Goal: Transaction & Acquisition: Purchase product/service

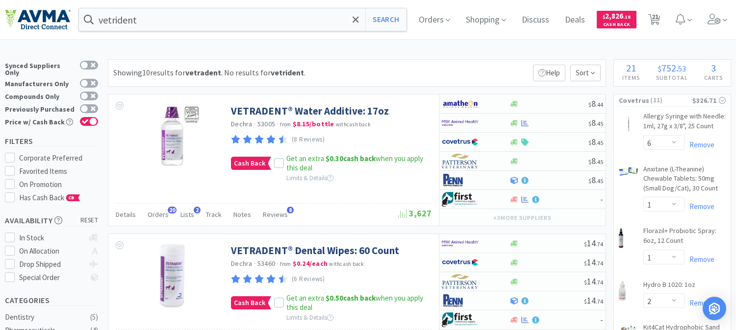
select select "6"
select select "1"
select select "2"
select select "1"
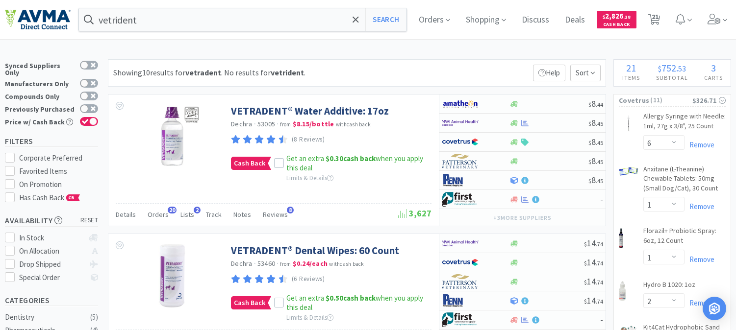
select select "1"
select select "3"
select select "2"
select select "12"
select select "1"
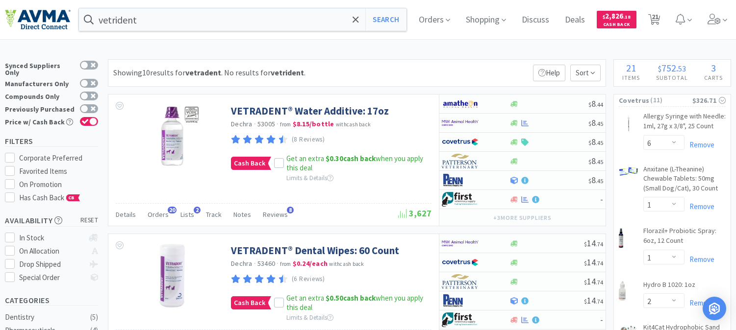
select select "1"
select select "2"
select select "6"
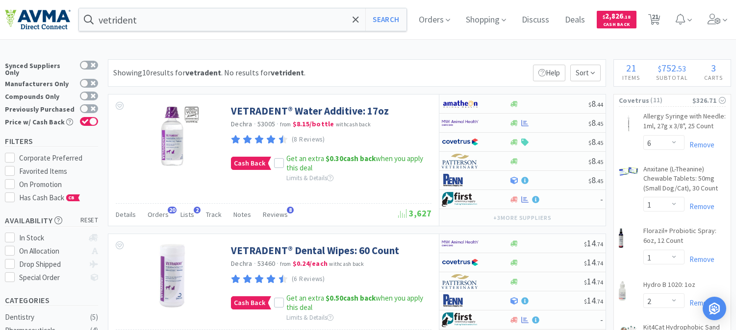
select select "3"
select select "2"
select select "3"
select select "2"
select select "6"
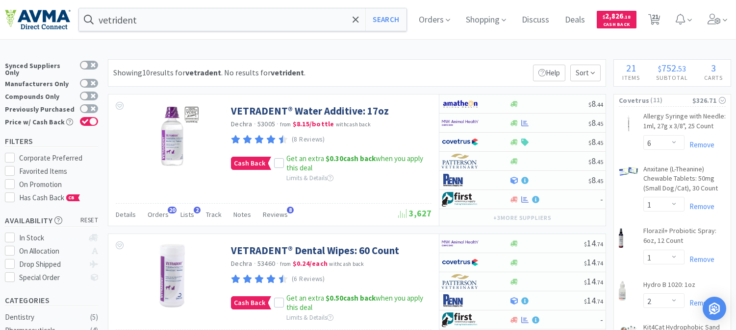
select select "2"
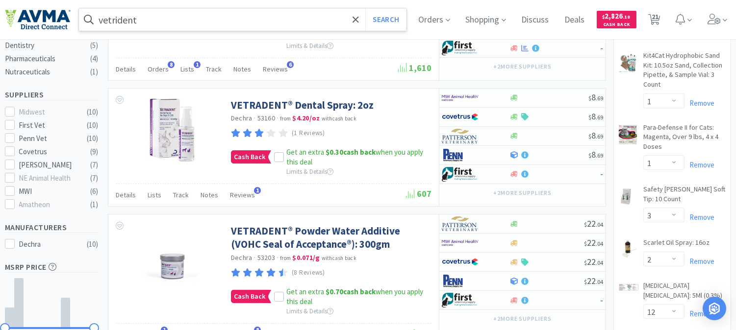
click at [210, 22] on input "vetrident" at bounding box center [242, 19] width 327 height 23
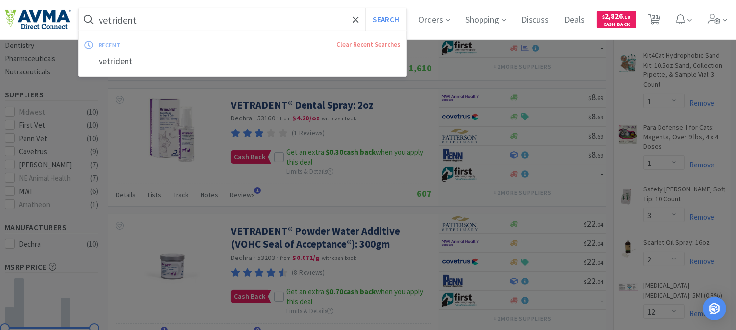
paste input "124133"
type input "124133"
click at [395, 18] on button "Search" at bounding box center [385, 19] width 41 height 23
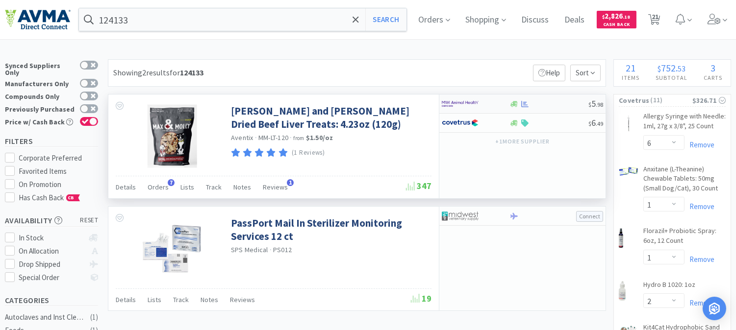
click at [464, 103] on img at bounding box center [460, 104] width 37 height 15
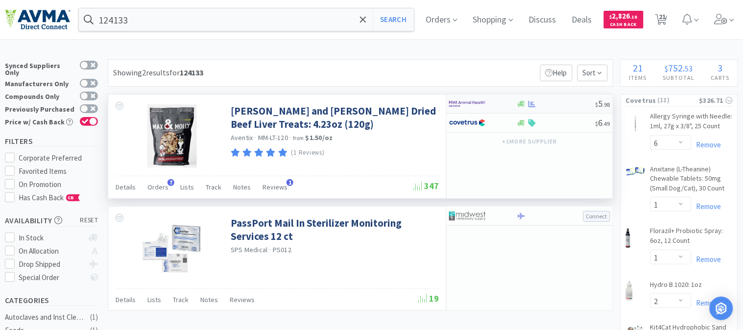
select select "1"
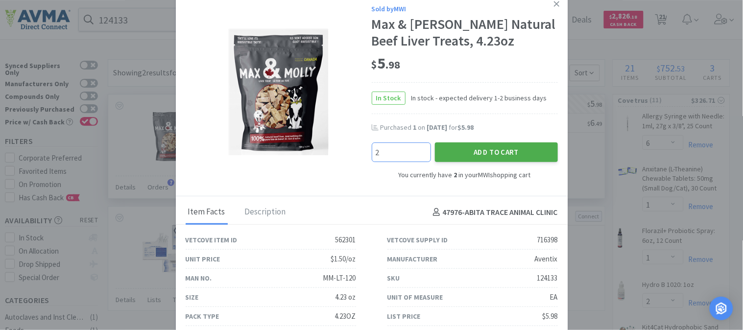
type input "2"
click at [492, 150] on button "Add to Cart" at bounding box center [496, 153] width 123 height 20
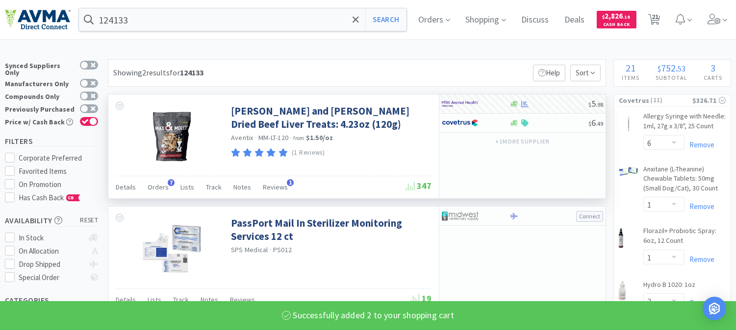
select select "4"
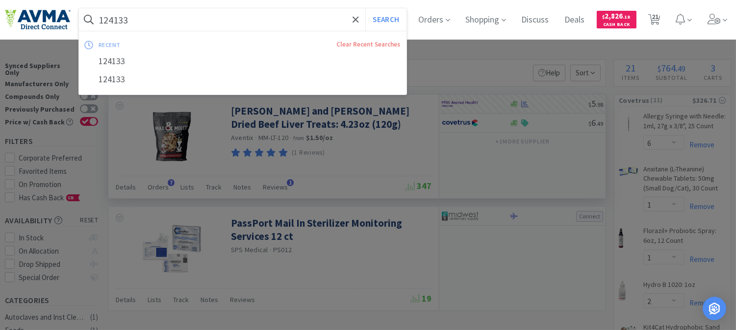
click at [141, 13] on input "124133" at bounding box center [242, 19] width 327 height 23
paste input "2014"
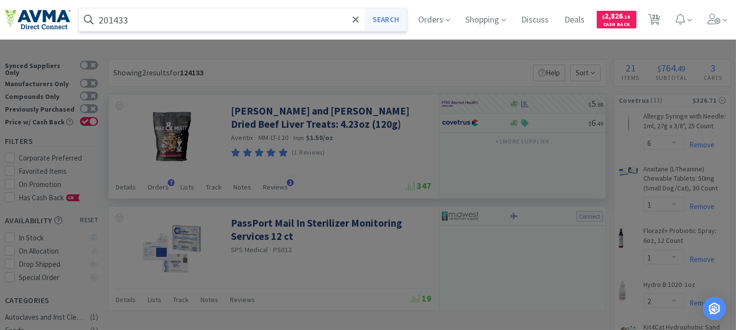
type input "201433"
click at [401, 23] on button "Search" at bounding box center [385, 19] width 41 height 23
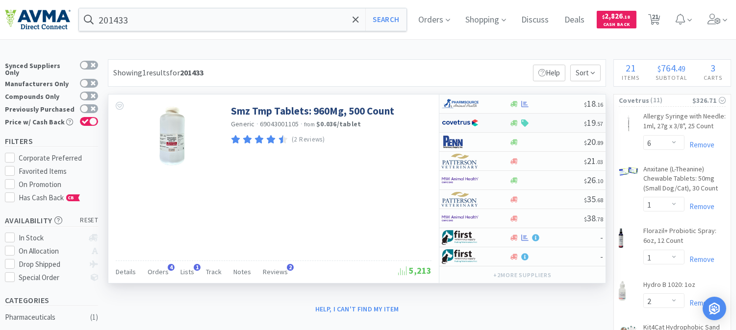
click at [454, 122] on img at bounding box center [460, 123] width 37 height 15
select select "1"
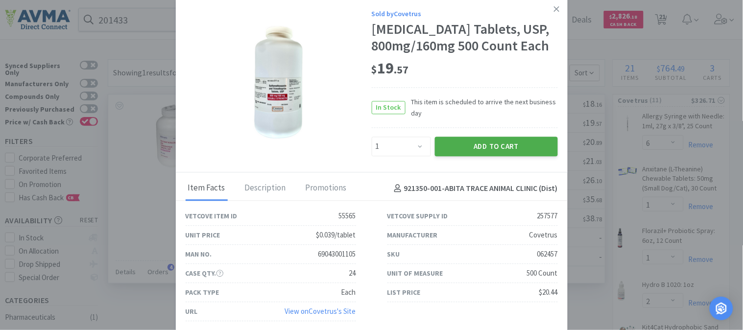
click at [483, 156] on button "Add to Cart" at bounding box center [496, 147] width 123 height 20
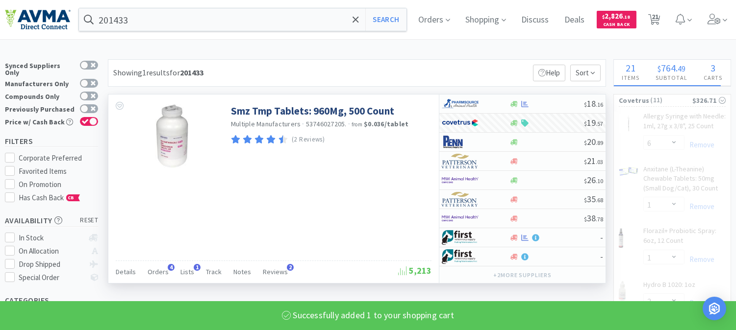
select select "1"
select select "12"
select select "1"
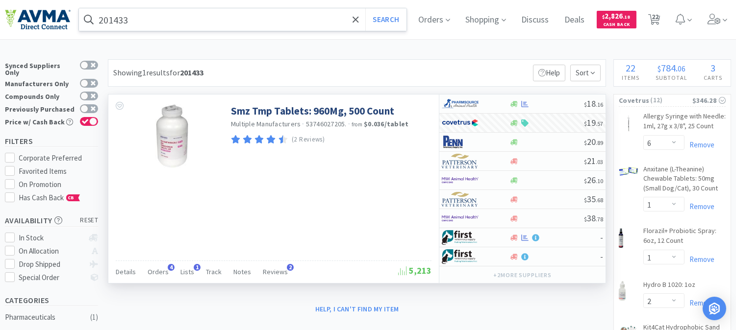
click at [123, 8] on input "201433" at bounding box center [242, 19] width 327 height 23
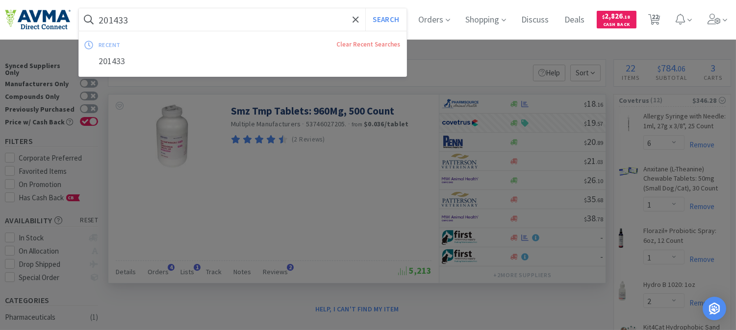
paste input "903112"
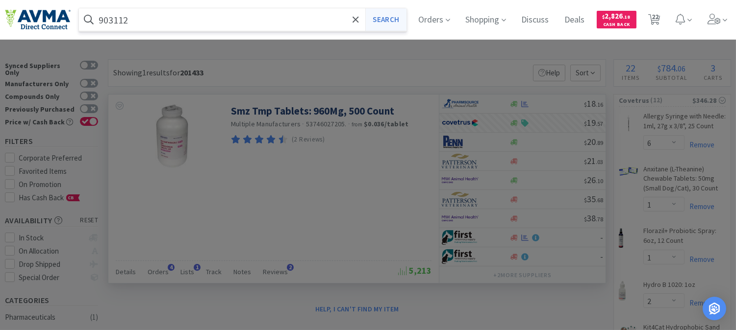
type input "903112"
click at [379, 21] on button "Search" at bounding box center [385, 19] width 41 height 23
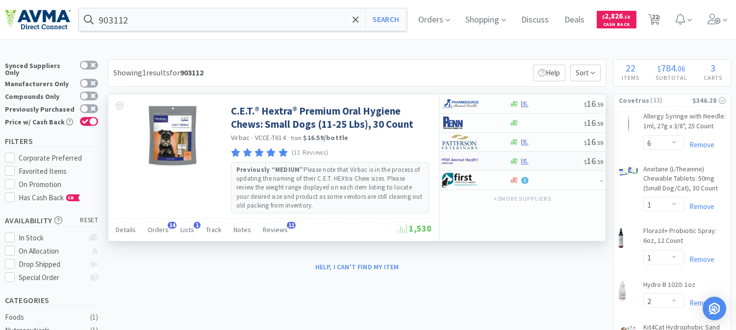
click at [471, 165] on img at bounding box center [460, 161] width 37 height 15
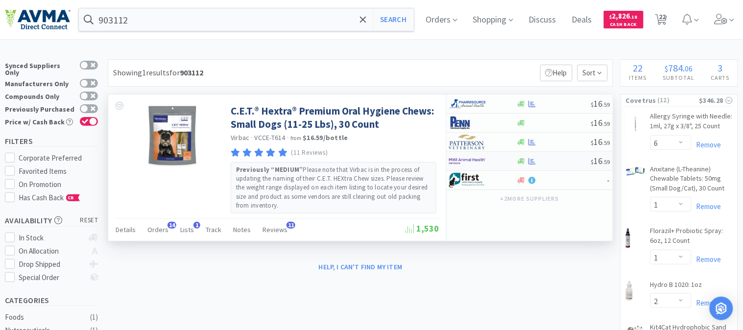
select select "1"
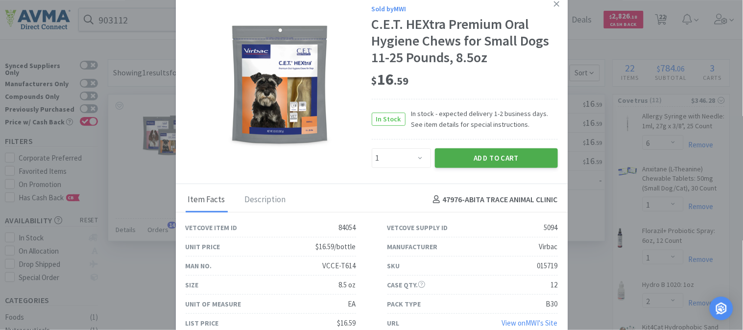
click at [484, 162] on button "Add to Cart" at bounding box center [496, 158] width 123 height 20
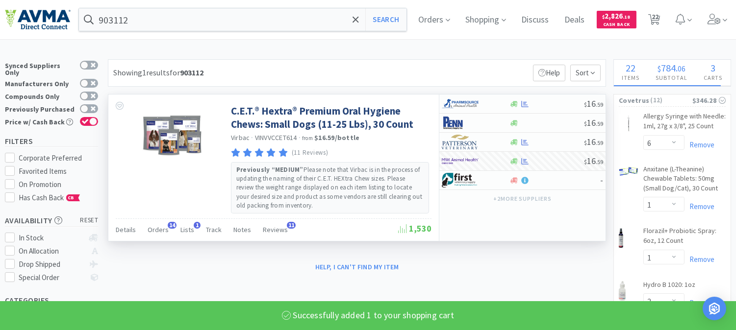
select select "1"
select select "4"
select select "6"
select select "3"
select select "2"
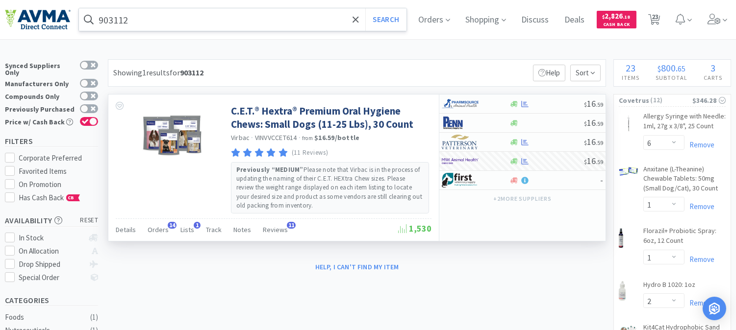
click at [172, 19] on input "903112" at bounding box center [242, 19] width 327 height 23
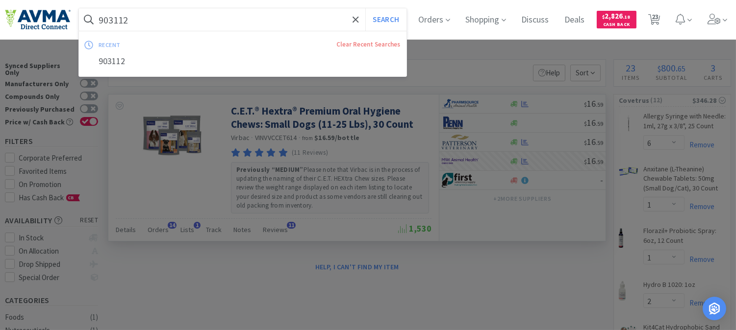
paste input "078551939"
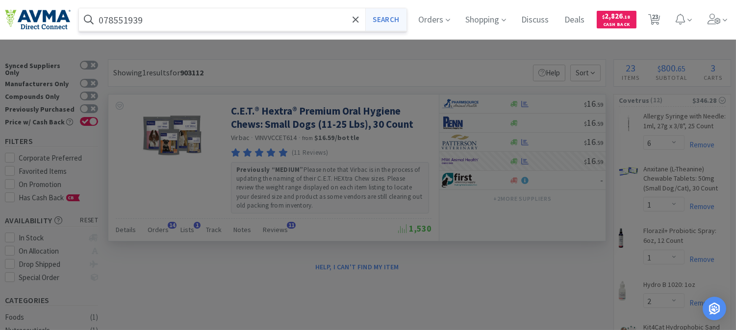
type input "078551939"
click at [391, 16] on button "Search" at bounding box center [385, 19] width 41 height 23
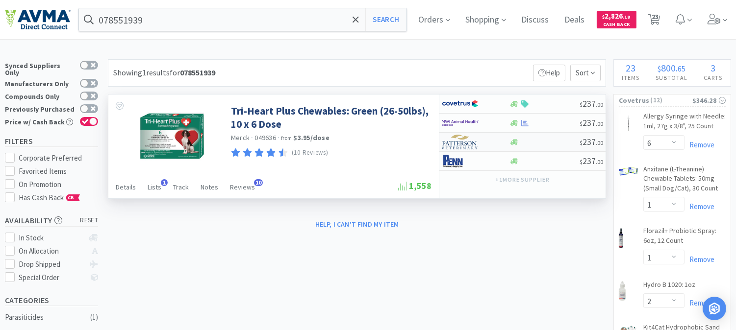
click at [456, 146] on img at bounding box center [460, 142] width 37 height 15
select select "1"
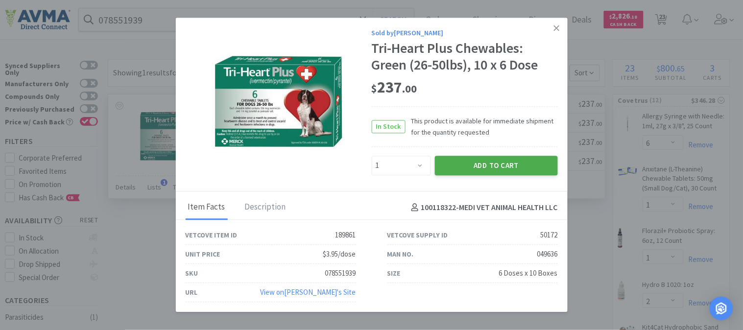
click at [531, 168] on button "Add to Cart" at bounding box center [496, 166] width 123 height 20
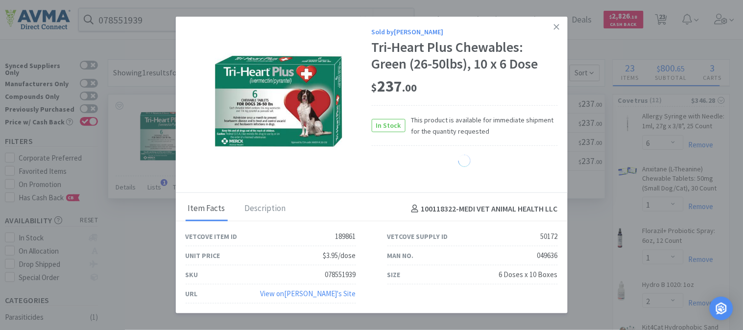
select select "1"
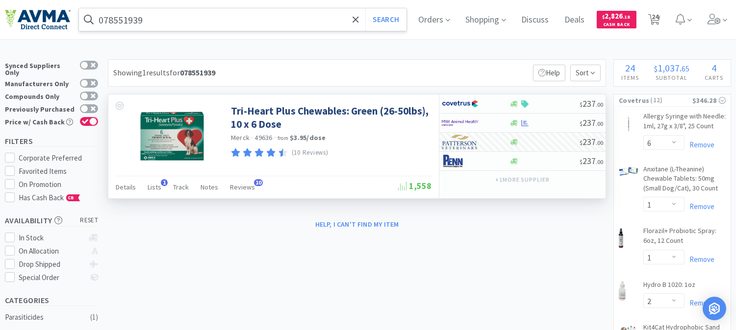
click at [159, 15] on input "078551939" at bounding box center [242, 19] width 327 height 23
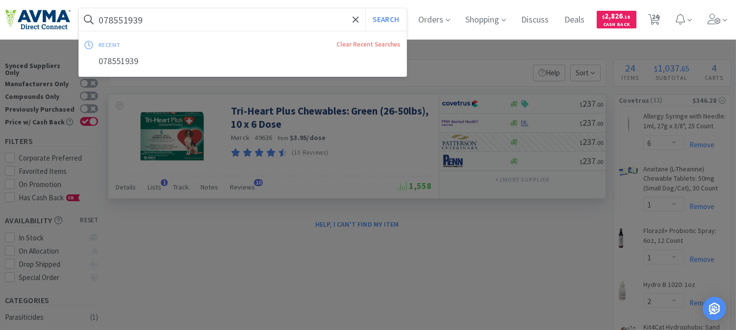
paste input "47"
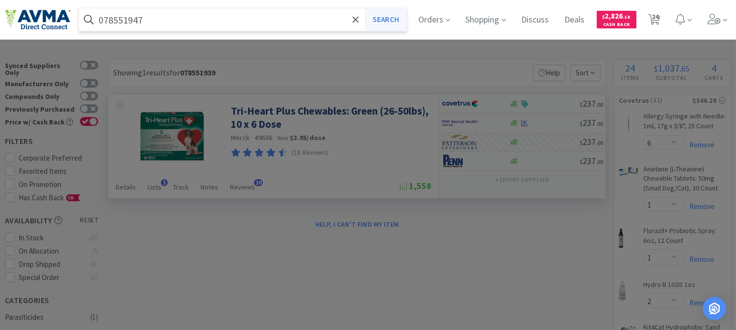
type input "078551947"
click at [388, 20] on button "Search" at bounding box center [385, 19] width 41 height 23
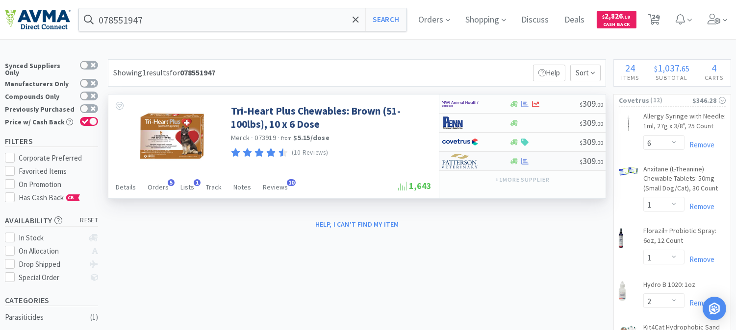
click at [460, 165] on img at bounding box center [460, 161] width 37 height 15
select select "1"
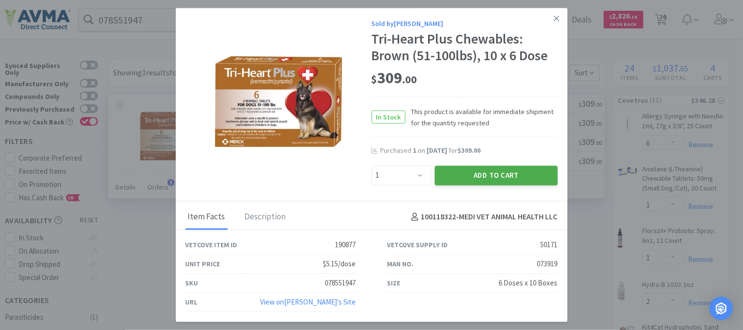
click at [477, 174] on button "Add to Cart" at bounding box center [496, 176] width 123 height 20
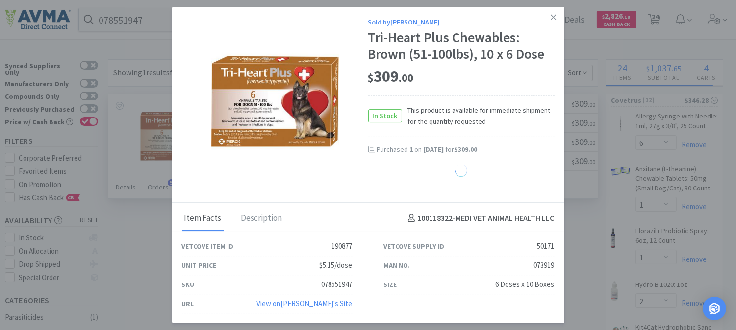
select select "1"
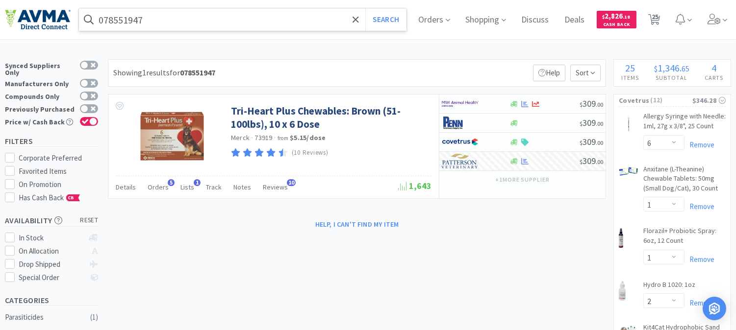
click at [191, 20] on input "078551947" at bounding box center [242, 19] width 327 height 23
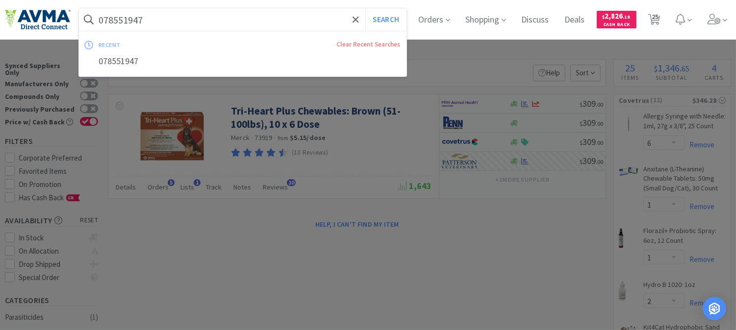
paste input "4033"
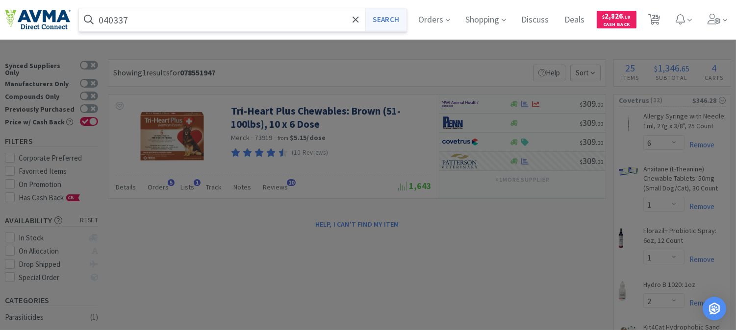
type input "040337"
click at [389, 16] on button "Search" at bounding box center [385, 19] width 41 height 23
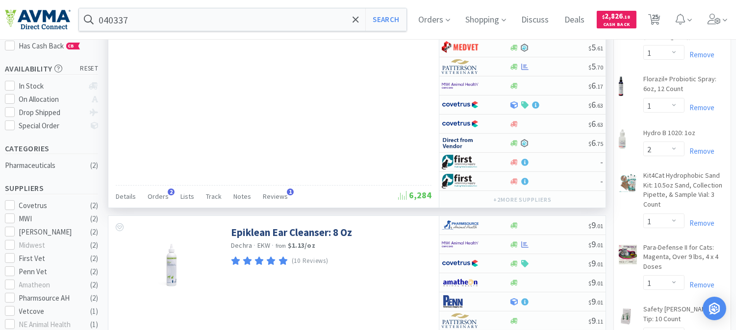
scroll to position [218, 0]
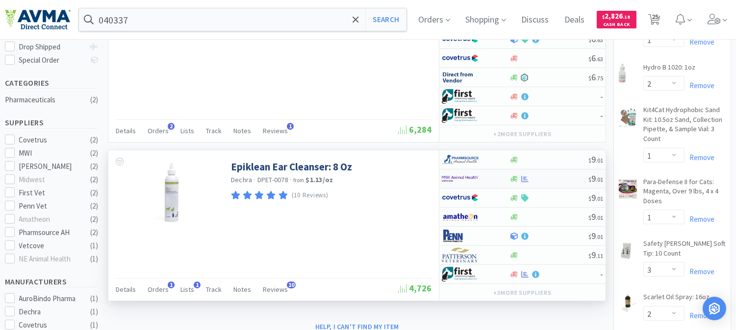
click at [461, 178] on img at bounding box center [460, 179] width 37 height 15
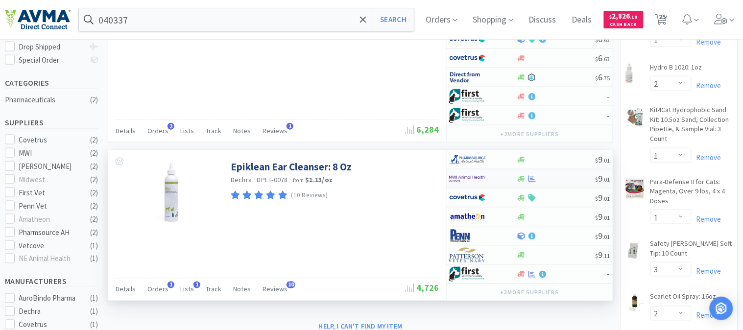
select select "1"
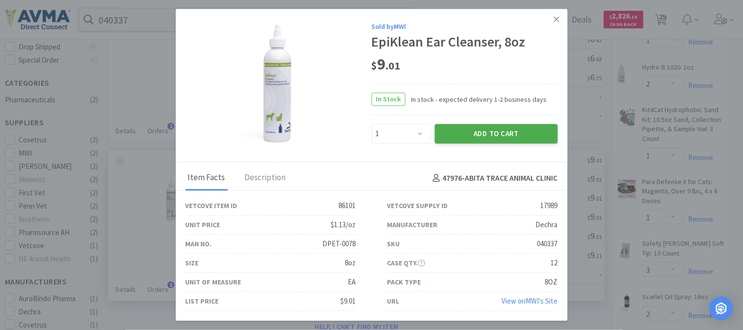
click at [515, 135] on button "Add to Cart" at bounding box center [496, 134] width 123 height 20
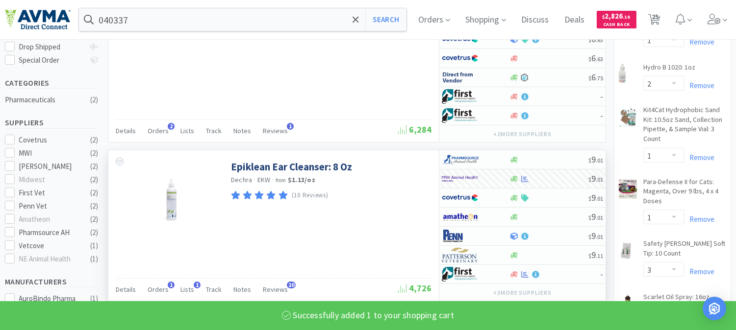
select select "1"
select select "4"
select select "6"
select select "3"
select select "2"
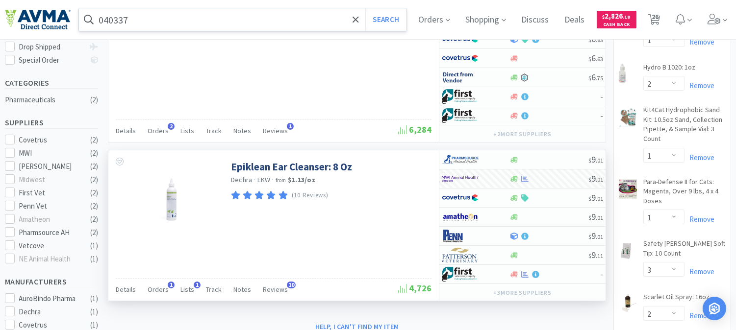
click at [141, 12] on input "040337" at bounding box center [242, 19] width 327 height 23
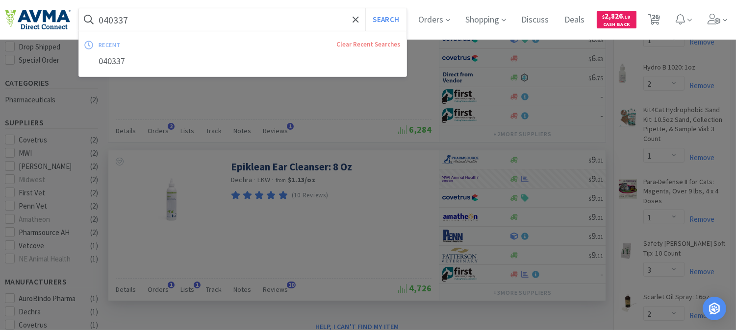
paste input "05612"
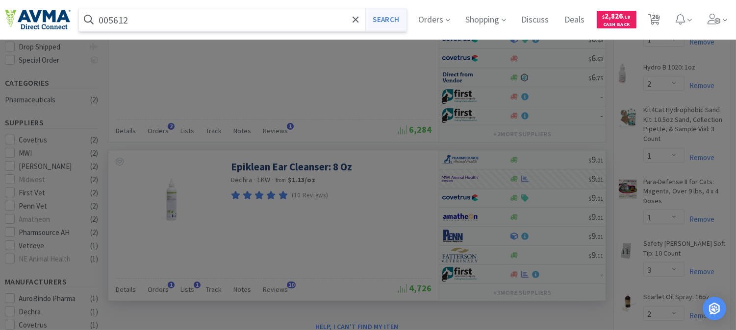
type input "005612"
click at [393, 20] on button "Search" at bounding box center [385, 19] width 41 height 23
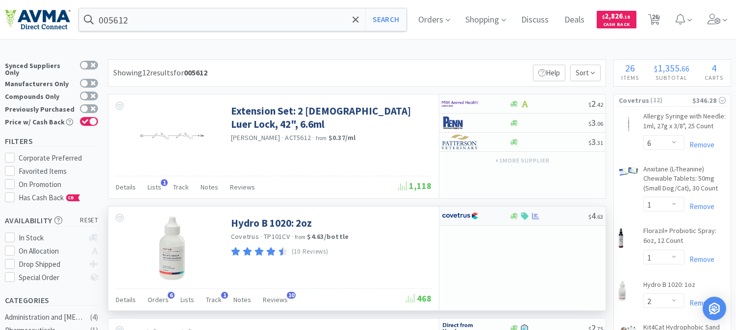
click at [461, 218] on img at bounding box center [460, 216] width 37 height 15
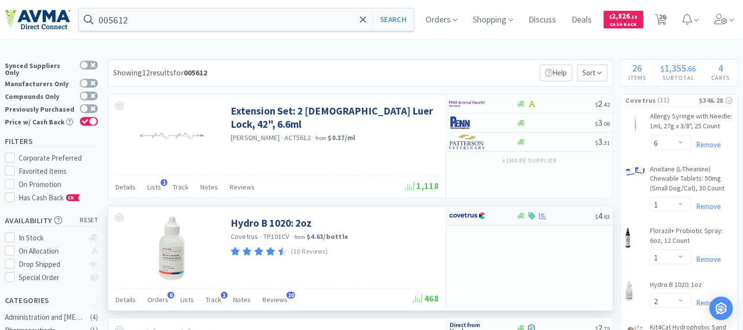
select select "1"
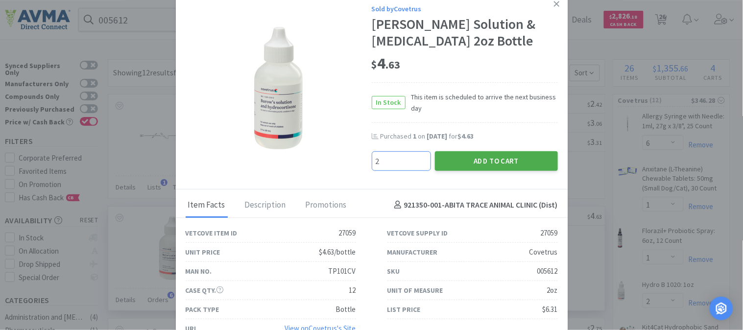
type input "2"
click at [491, 159] on button "Add to Cart" at bounding box center [496, 161] width 123 height 20
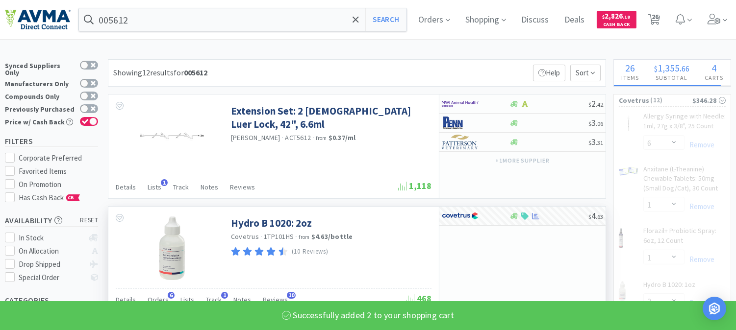
select select "2"
select select "1"
select select "3"
select select "2"
select select "1"
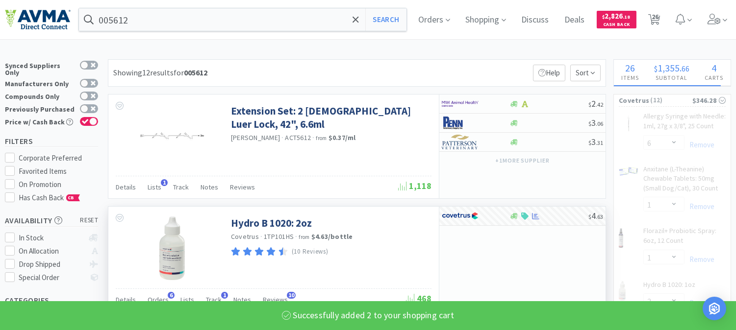
select select "12"
select select "1"
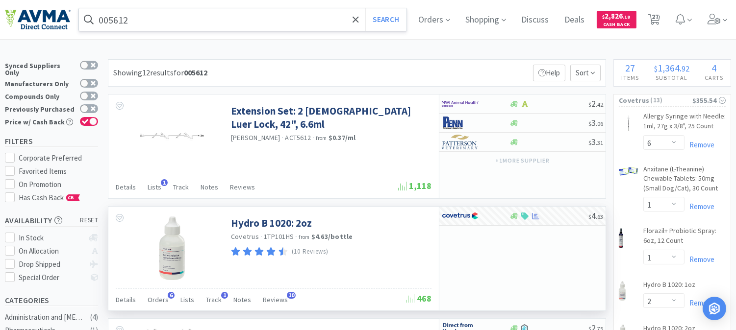
click at [135, 18] on input "005612" at bounding box center [242, 19] width 327 height 23
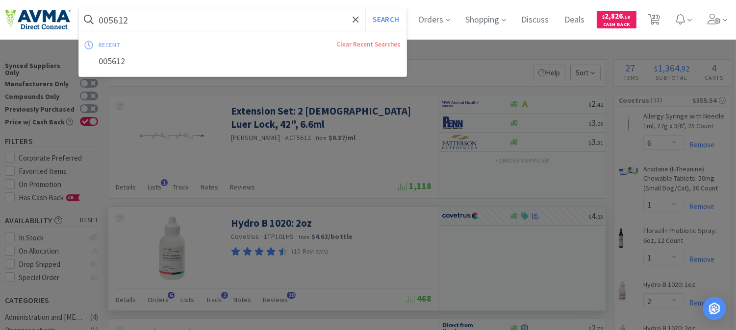
paste input "1567"
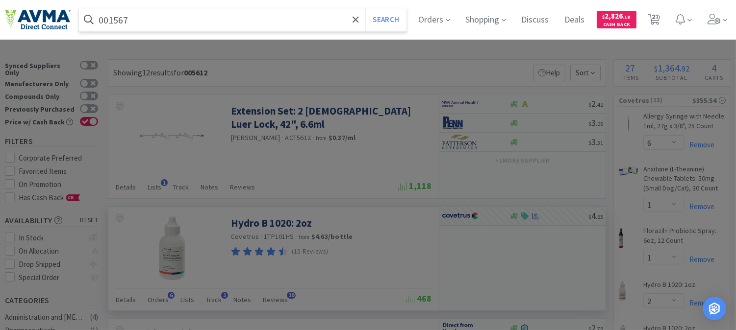
type input "001567"
click at [365, 8] on button "Search" at bounding box center [385, 19] width 41 height 23
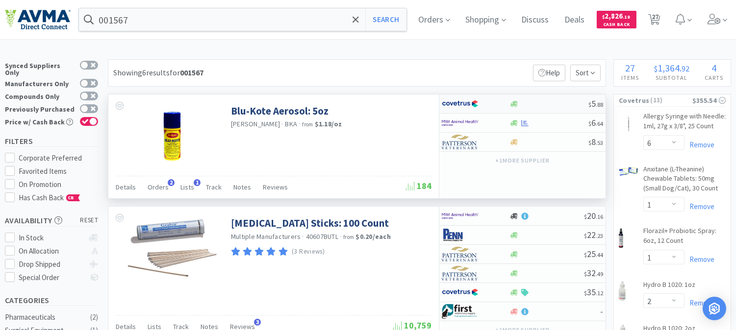
click at [463, 103] on img at bounding box center [460, 104] width 37 height 15
select select "1"
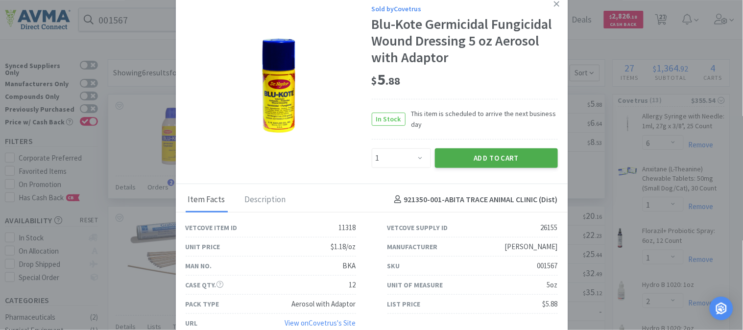
click at [484, 156] on button "Add to Cart" at bounding box center [496, 158] width 123 height 20
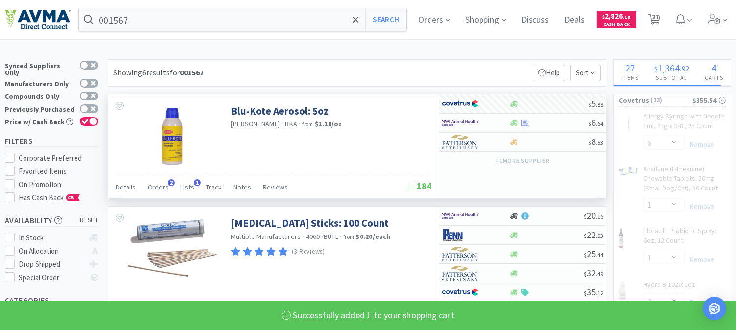
select select "1"
select select "2"
select select "1"
select select "3"
select select "2"
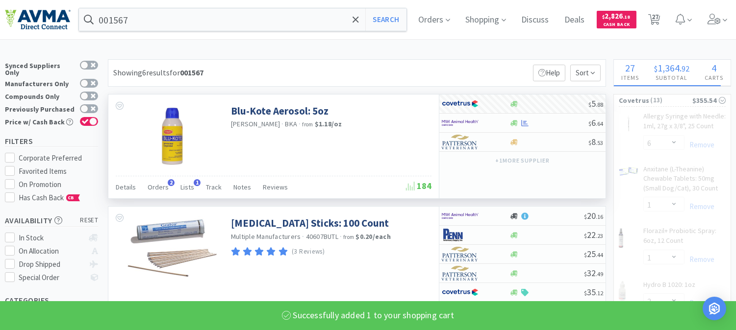
select select "1"
select select "12"
select select "1"
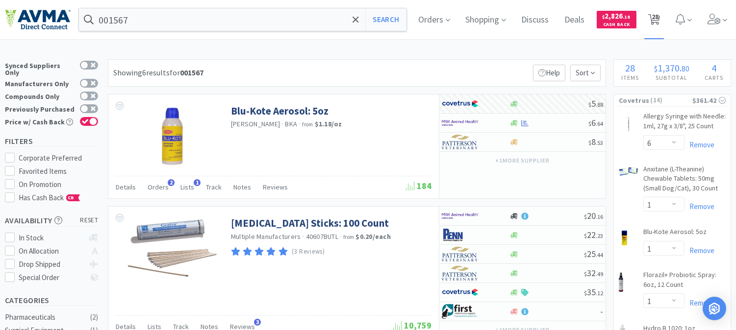
click at [658, 19] on span "28" at bounding box center [654, 16] width 7 height 39
select select "6"
select select "1"
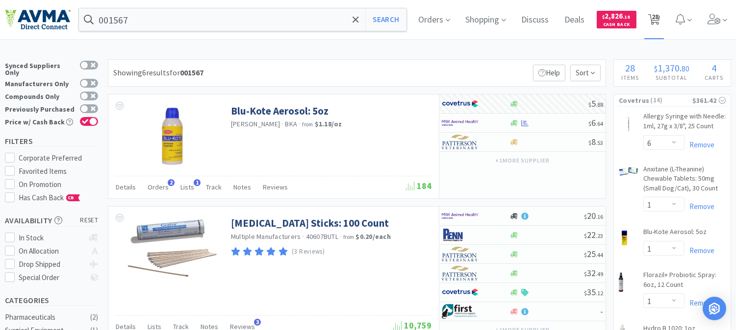
select select "2"
select select "1"
select select "3"
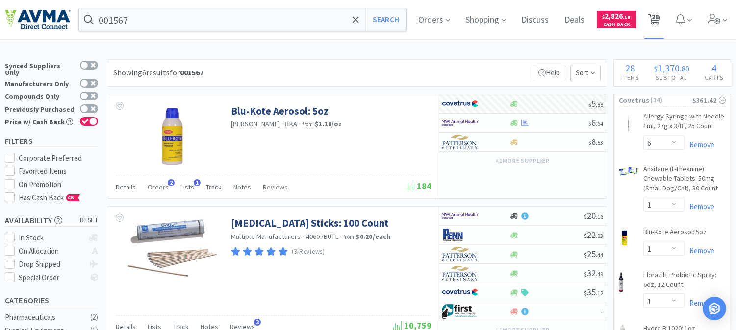
select select "2"
select select "1"
select select "12"
select select "1"
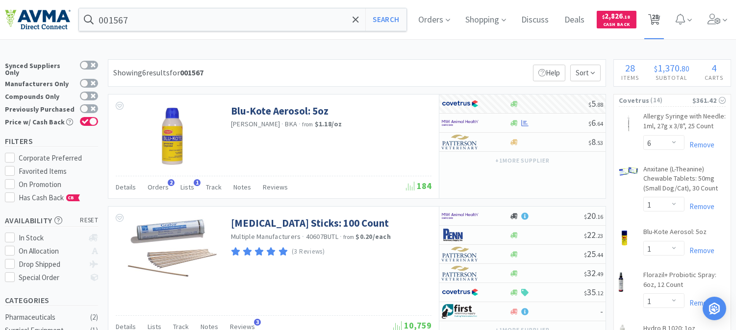
select select "1"
select select "4"
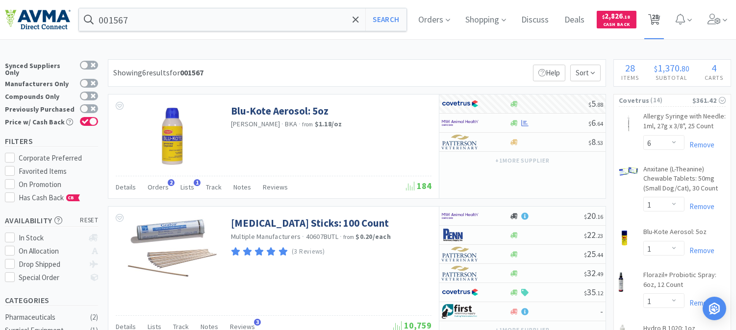
select select "6"
select select "3"
select select "2"
select select "1"
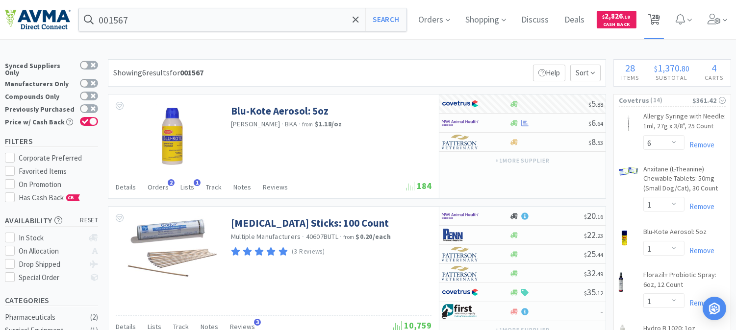
select select "3"
select select "2"
select select "6"
select select "2"
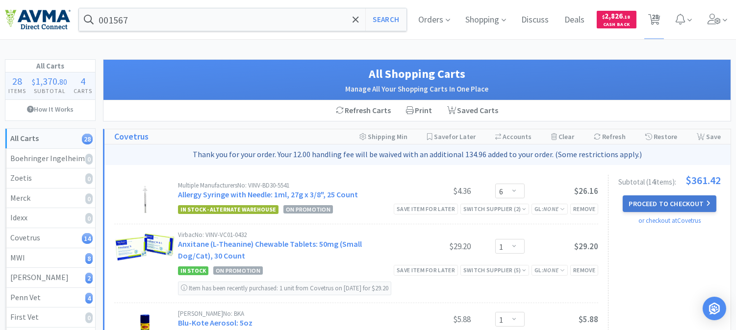
click at [677, 197] on button "Proceed to Checkout" at bounding box center [668, 204] width 93 height 17
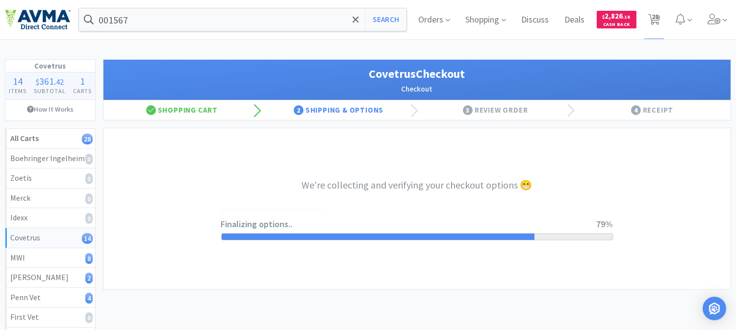
select select "9831458799658"
select select "cvt-standard-net"
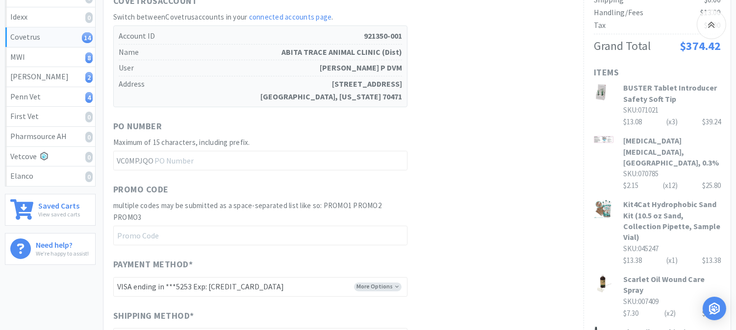
scroll to position [218, 0]
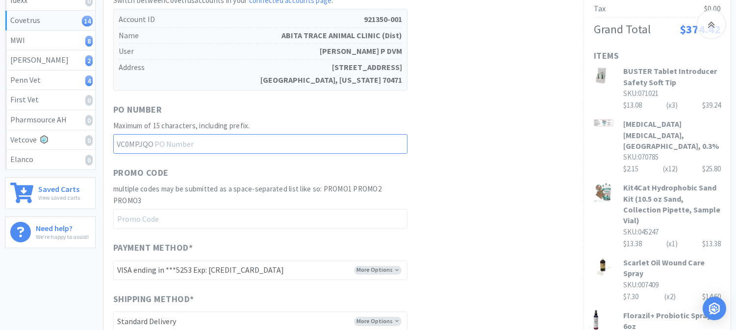
click at [186, 146] on input "text" at bounding box center [260, 144] width 294 height 20
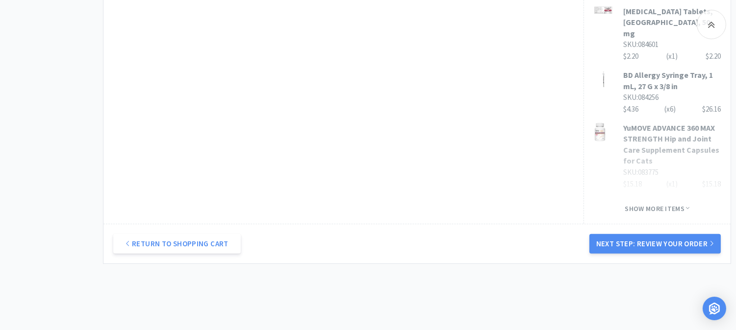
scroll to position [682, 0]
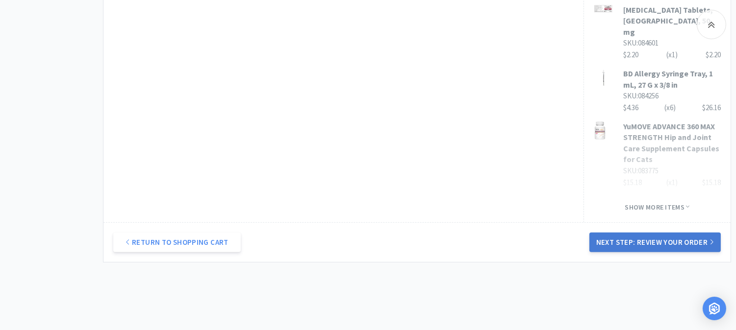
type input "52435"
click at [652, 233] on button "Next Step: Review Your Order" at bounding box center [654, 243] width 131 height 20
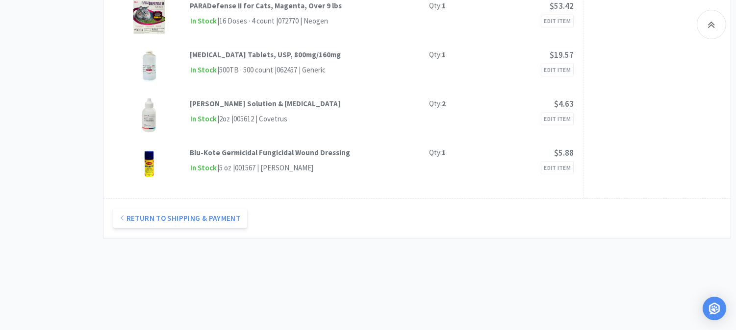
scroll to position [821, 0]
click at [175, 207] on button "Return to Shipping & Payment" at bounding box center [180, 217] width 134 height 20
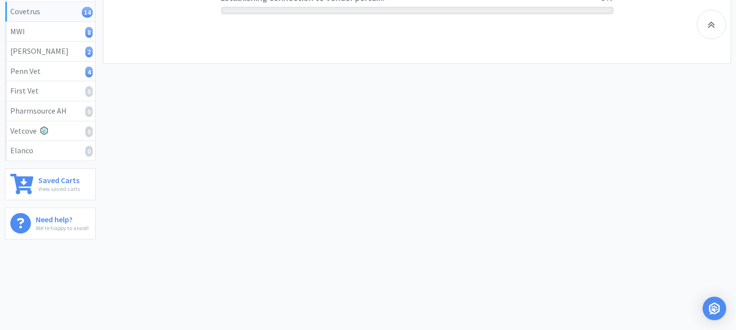
scroll to position [227, 0]
select select "9831458799658"
select select "cvt-standard-net"
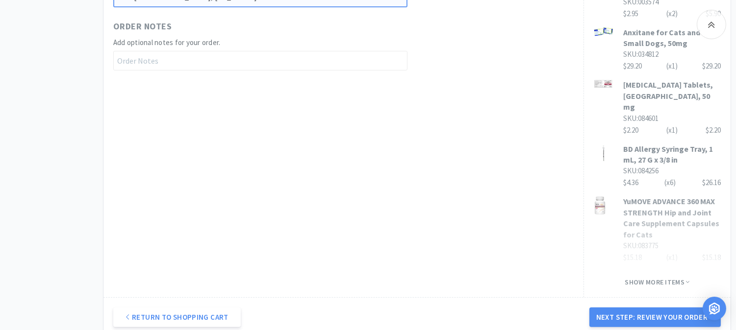
scroll to position [607, 0]
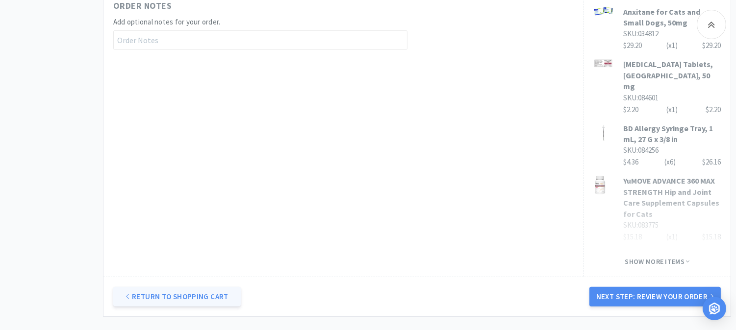
click at [200, 287] on link "Return to Shopping Cart" at bounding box center [176, 297] width 127 height 20
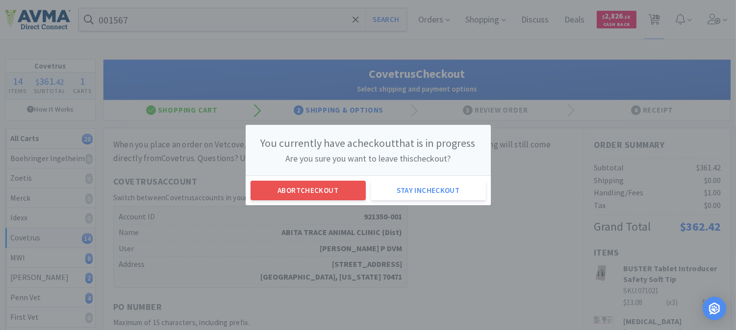
scroll to position [0, 0]
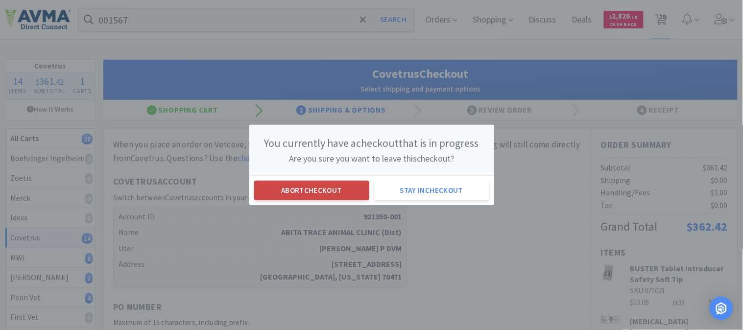
click at [321, 194] on button "Abort checkout" at bounding box center [311, 191] width 115 height 20
select select "6"
select select "1"
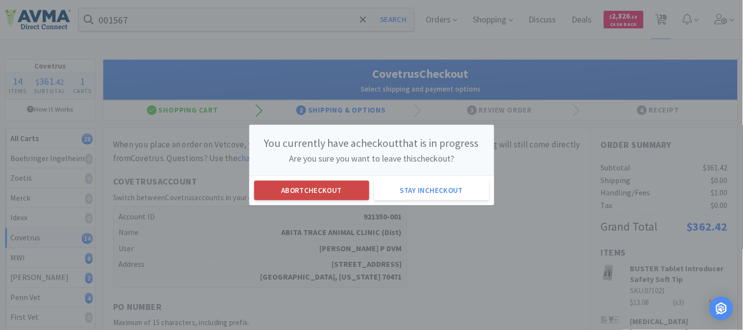
select select "2"
select select "1"
select select "3"
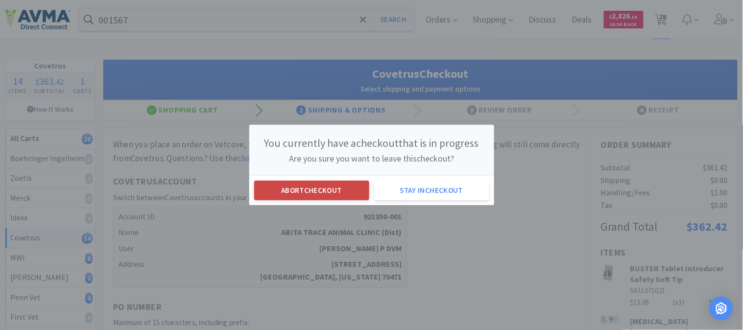
select select "2"
select select "1"
select select "12"
select select "1"
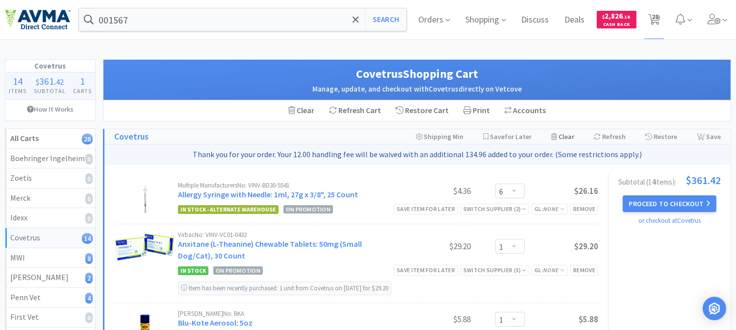
click at [569, 136] on div "Clear Cart" at bounding box center [562, 136] width 23 height 15
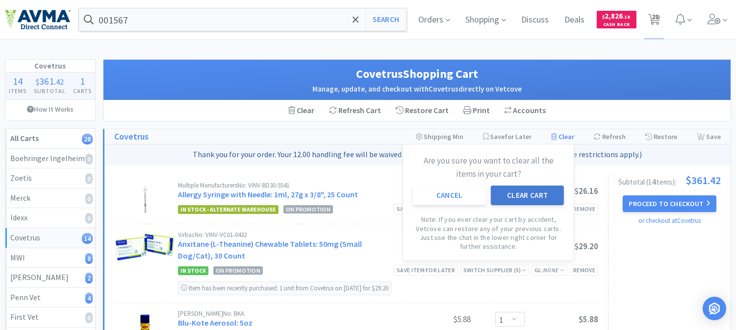
click at [533, 192] on button "Clear Cart" at bounding box center [527, 196] width 73 height 20
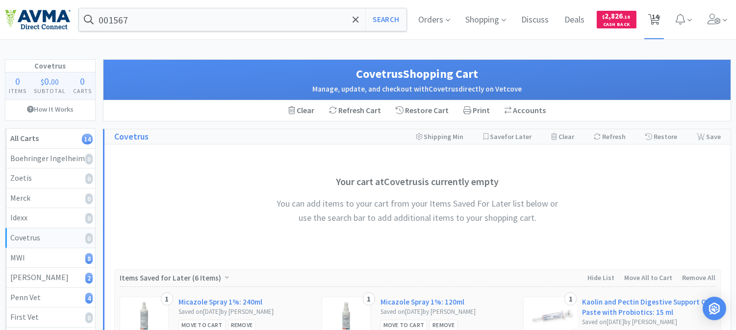
click at [652, 17] on span "14" at bounding box center [654, 16] width 7 height 39
select select "1"
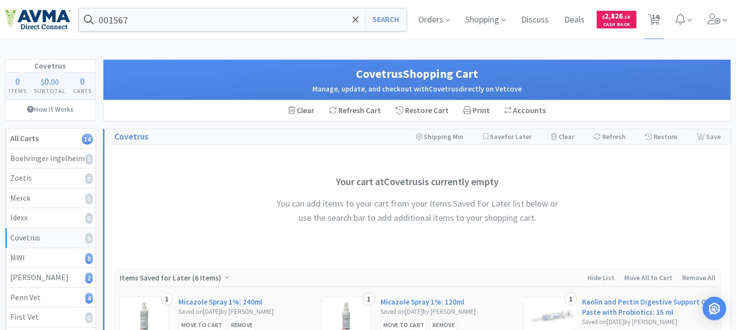
select select "4"
select select "6"
select select "3"
select select "2"
select select "1"
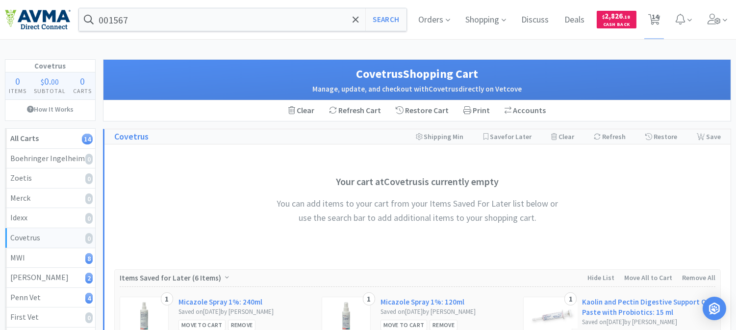
select select "1"
select select "3"
select select "2"
select select "6"
select select "2"
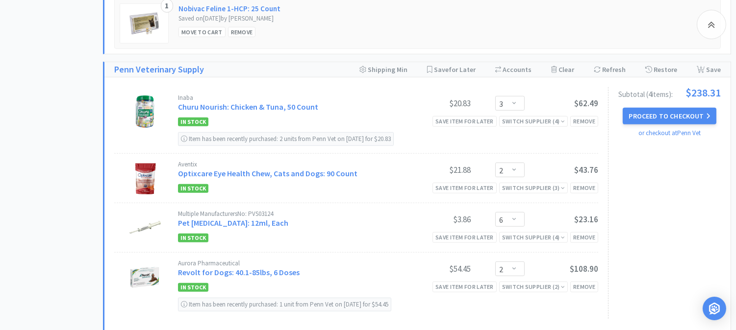
scroll to position [1306, 0]
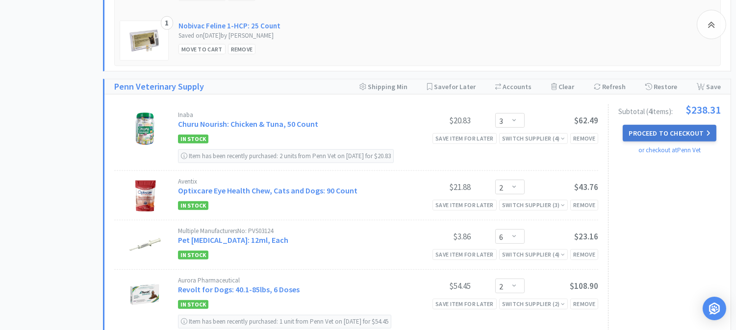
click at [674, 126] on button "Proceed to Checkout" at bounding box center [668, 133] width 93 height 17
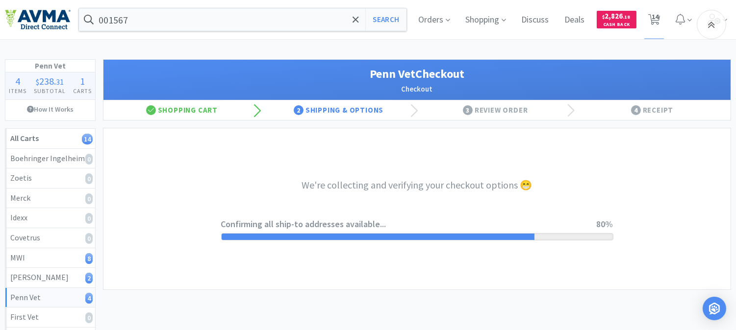
select select "V0537"
select select "U001"
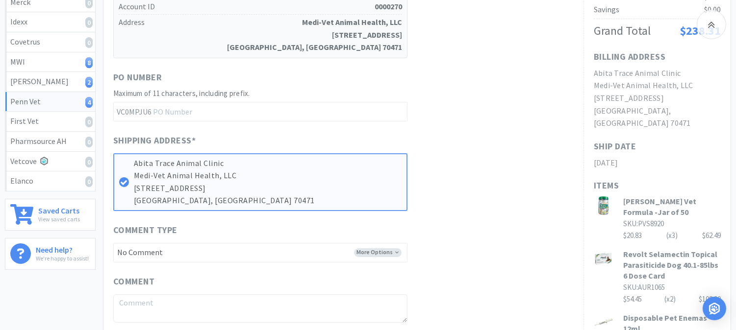
scroll to position [218, 0]
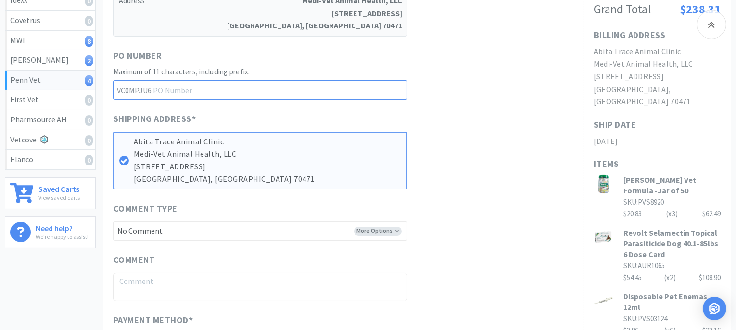
click at [201, 91] on input "text" at bounding box center [260, 90] width 294 height 20
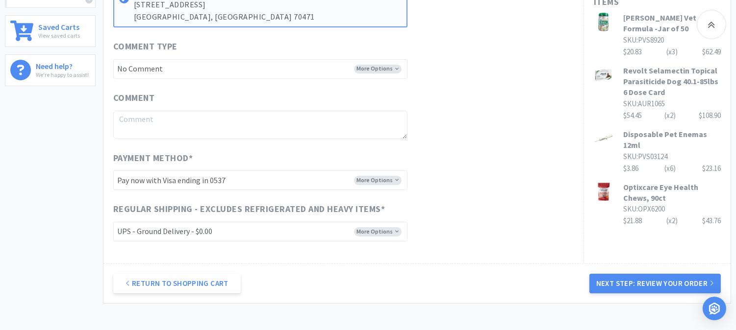
scroll to position [381, 0]
type input "52438"
click at [379, 178] on select "-------- Pay now with Visa ending in 0537 Pay now with Visa ending in 4277 Pay …" at bounding box center [260, 180] width 294 height 20
select select "V5253"
click at [113, 170] on select "-------- Pay now with Visa ending in 0537 Pay now with Visa ending in 4277 Pay …" at bounding box center [260, 180] width 294 height 20
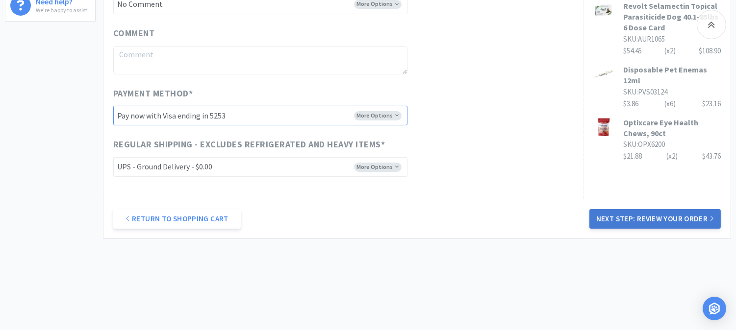
scroll to position [453, 0]
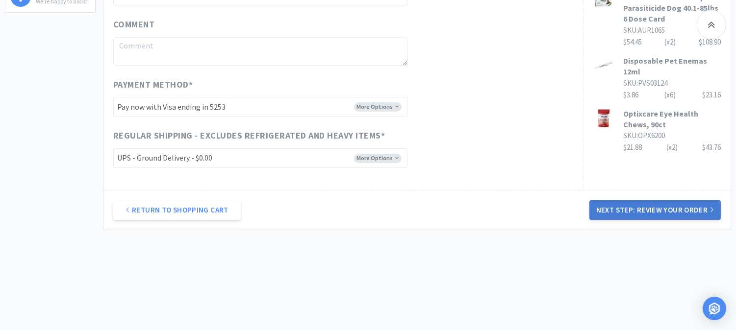
click at [677, 208] on button "Next Step: Review Your Order" at bounding box center [654, 210] width 131 height 20
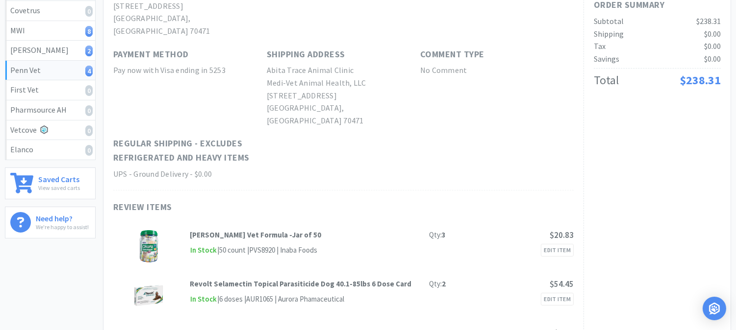
scroll to position [0, 0]
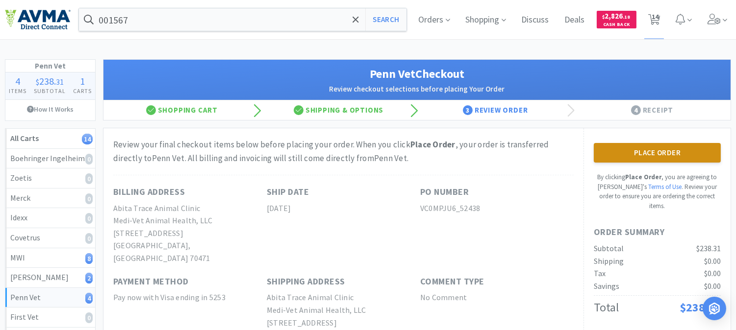
click at [665, 160] on button "Place Order" at bounding box center [656, 153] width 127 height 20
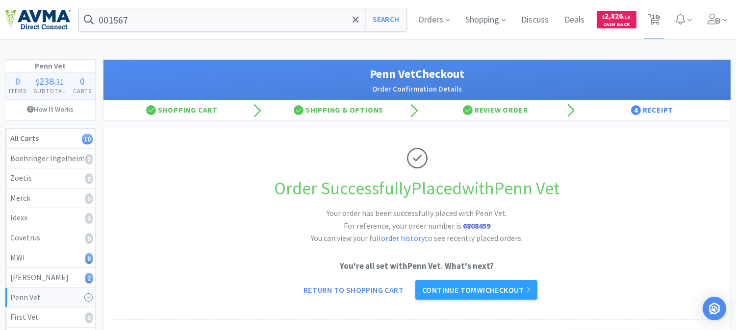
click at [472, 220] on h2 "Your order has been successfully placed with Penn Vet. For reference, your orde…" at bounding box center [417, 226] width 294 height 38
click at [474, 226] on strong "6808459" at bounding box center [476, 226] width 27 height 10
click at [476, 224] on strong "6808459" at bounding box center [476, 226] width 27 height 10
copy strong "6808459"
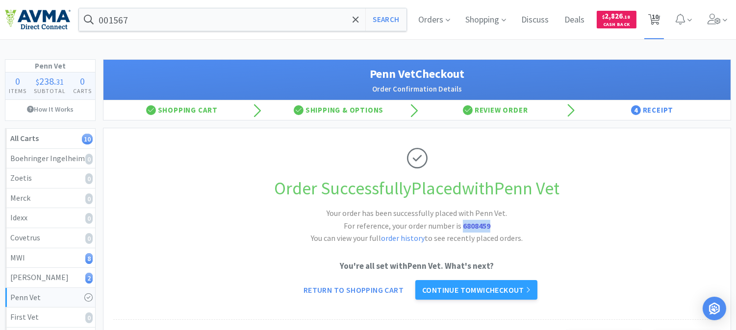
click at [653, 16] on span "10" at bounding box center [654, 16] width 7 height 39
select select "1"
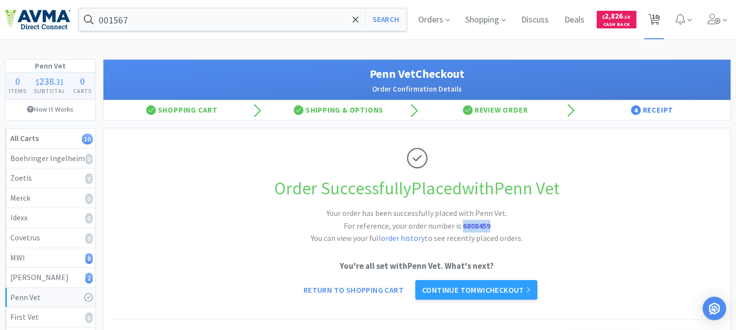
select select "4"
select select "6"
select select "3"
select select "2"
select select "1"
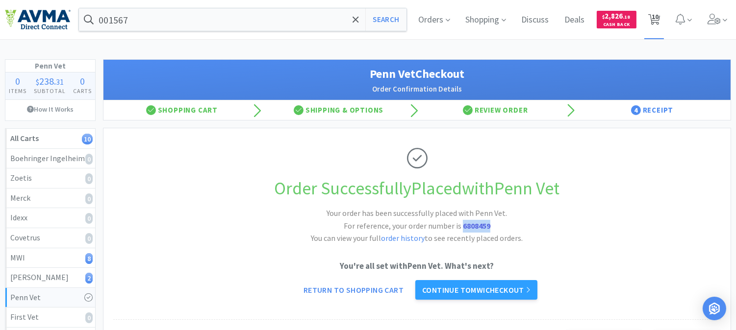
select select "1"
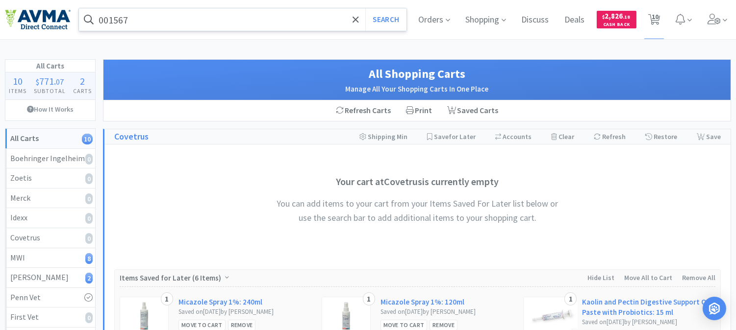
click at [136, 16] on input "001567" at bounding box center [242, 19] width 327 height 23
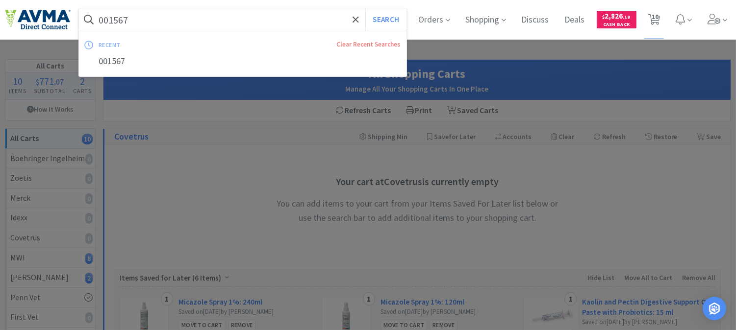
paste input "78940041"
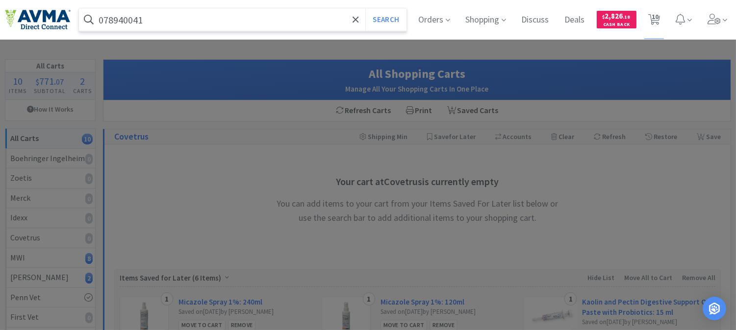
type input "078940041"
click at [365, 8] on button "Search" at bounding box center [385, 19] width 41 height 23
select select "1"
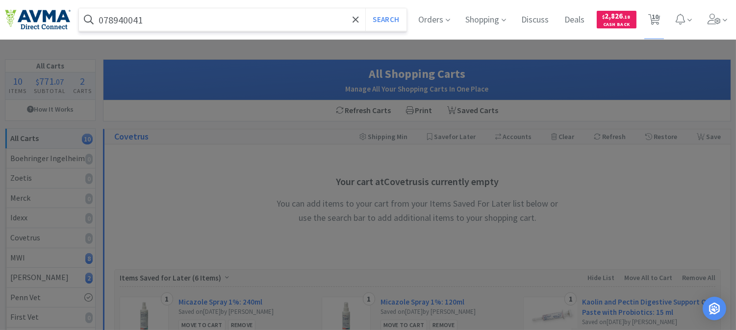
select select "1"
select select "4"
select select "6"
select select "3"
select select "2"
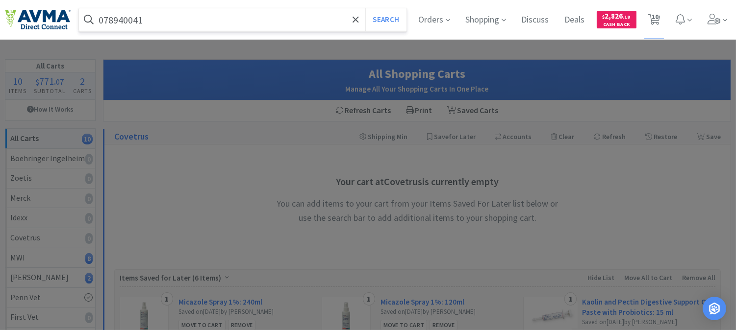
select select "1"
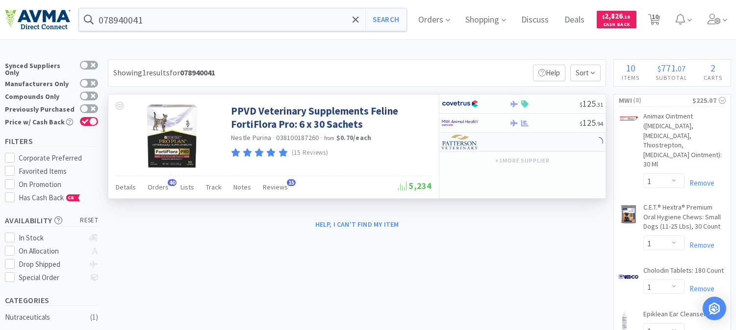
click at [462, 147] on img at bounding box center [460, 142] width 37 height 15
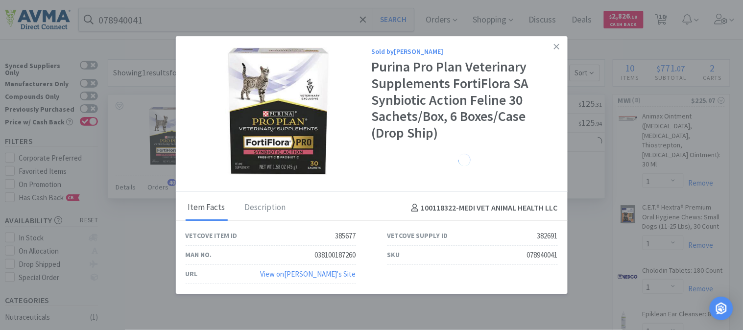
select select "1"
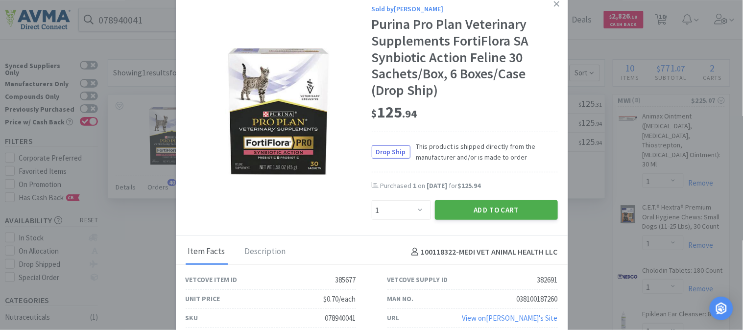
click at [480, 204] on button "Add to Cart" at bounding box center [496, 210] width 123 height 20
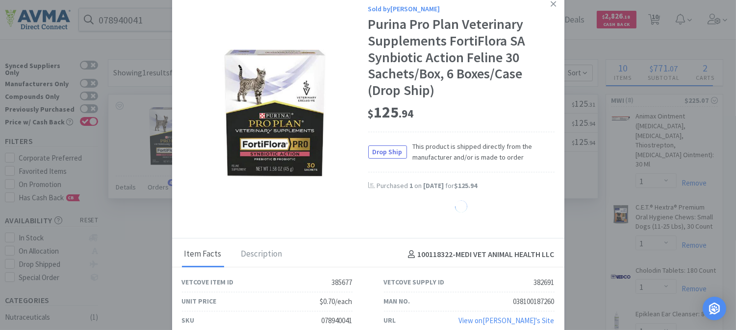
select select "1"
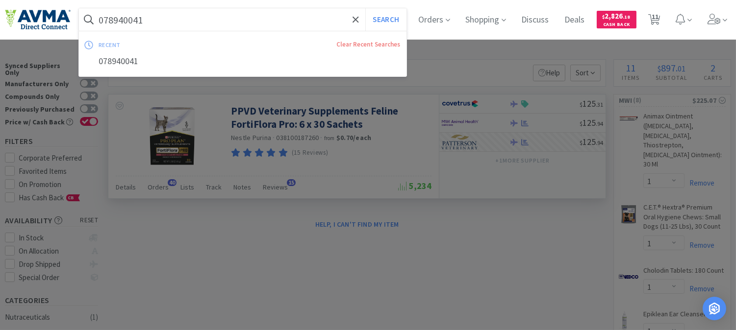
click at [124, 17] on input "078940041" at bounding box center [242, 19] width 327 height 23
paste input "37160"
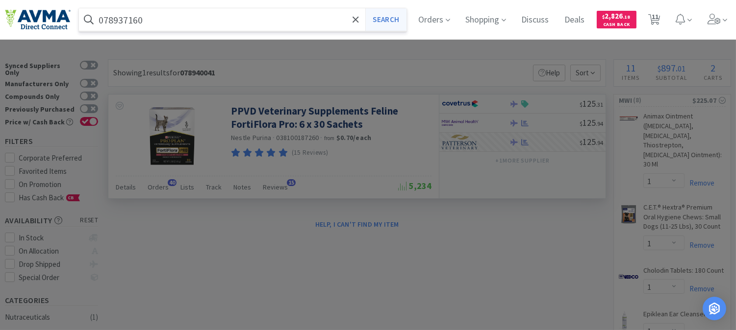
type input "078937160"
click at [399, 19] on button "Search" at bounding box center [385, 19] width 41 height 23
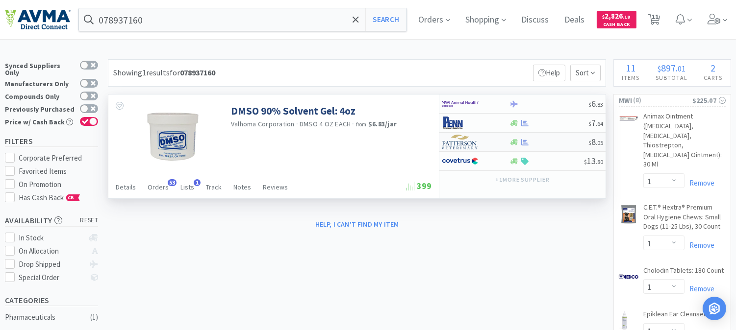
click at [456, 146] on img at bounding box center [460, 142] width 37 height 15
select select "1"
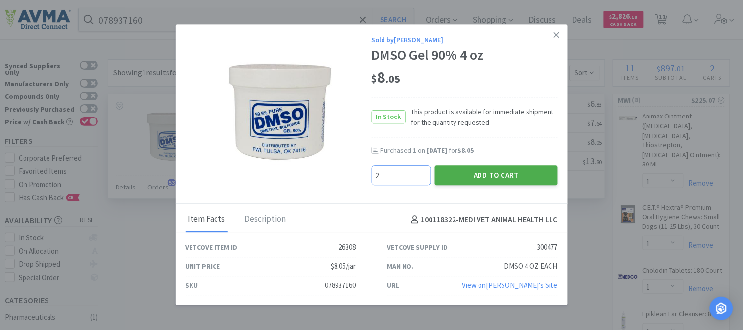
type input "2"
click at [493, 175] on button "Add to Cart" at bounding box center [496, 176] width 123 height 20
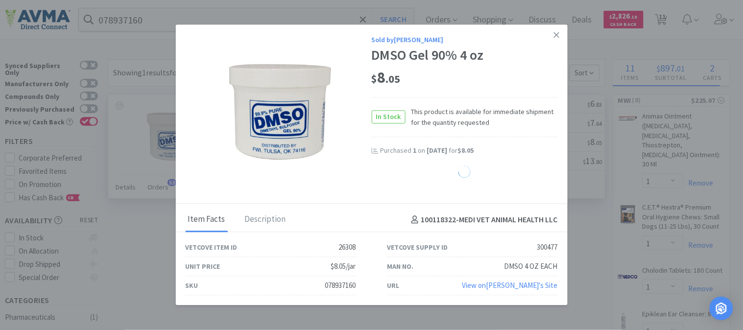
select select "2"
select select "1"
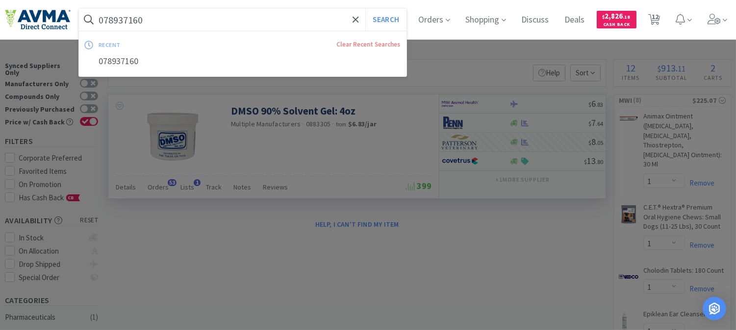
click at [115, 13] on input "078937160" at bounding box center [242, 19] width 327 height 23
paste input "50717"
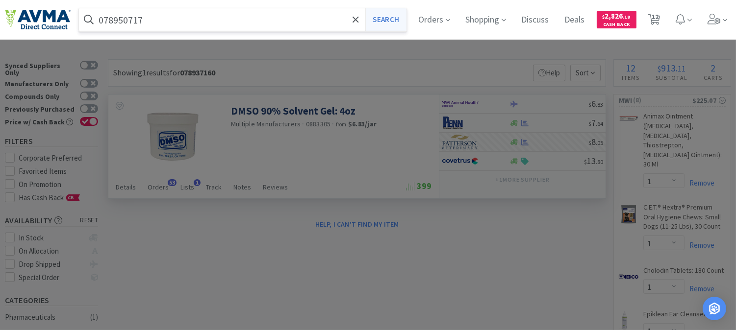
type input "078950717"
click at [399, 18] on button "Search" at bounding box center [385, 19] width 41 height 23
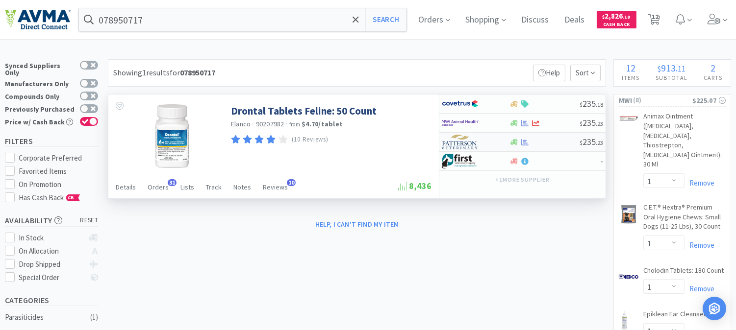
click at [461, 145] on img at bounding box center [460, 142] width 37 height 15
select select "1"
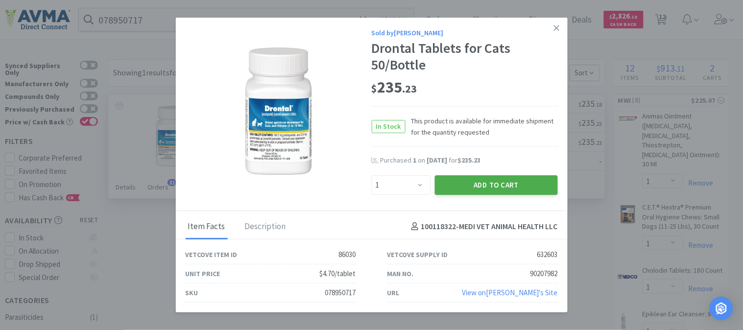
click at [497, 186] on button "Add to Cart" at bounding box center [496, 185] width 123 height 20
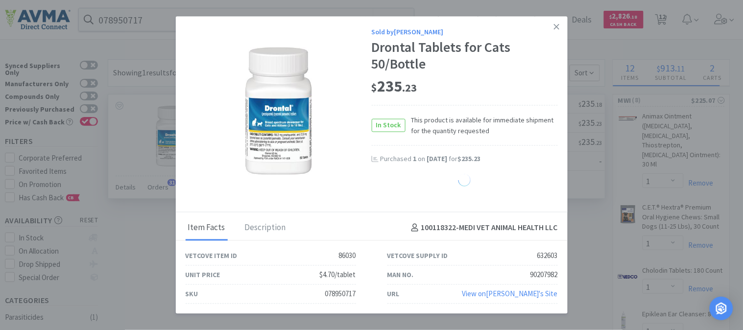
select select "1"
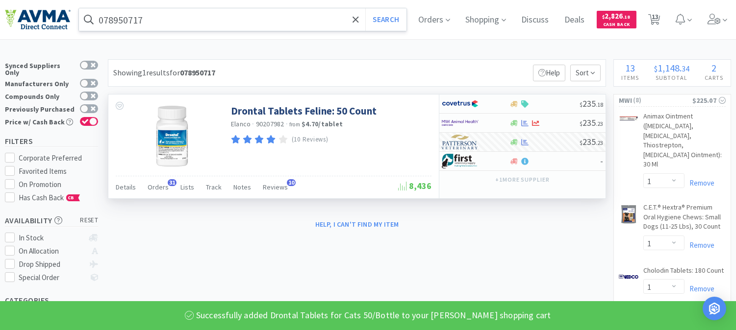
click at [114, 20] on input "078950717" at bounding box center [242, 19] width 327 height 23
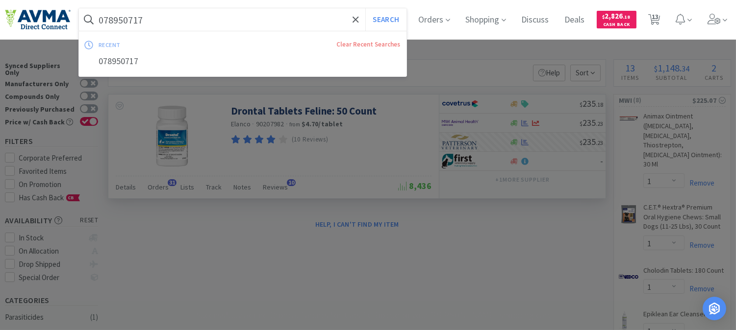
paste input "502314"
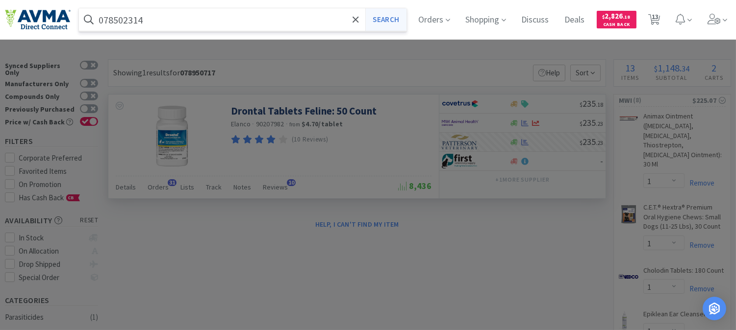
type input "078502314"
click at [394, 16] on button "Search" at bounding box center [385, 19] width 41 height 23
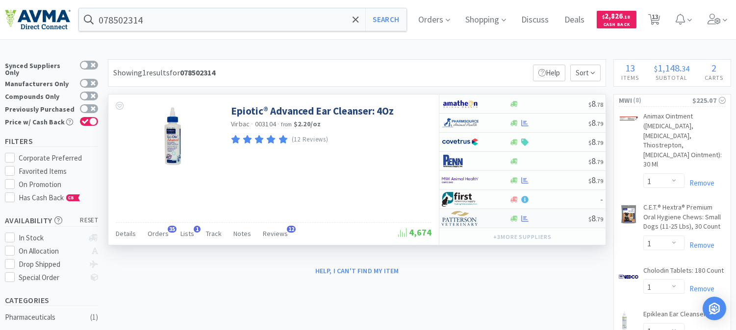
click at [467, 224] on img at bounding box center [460, 218] width 37 height 15
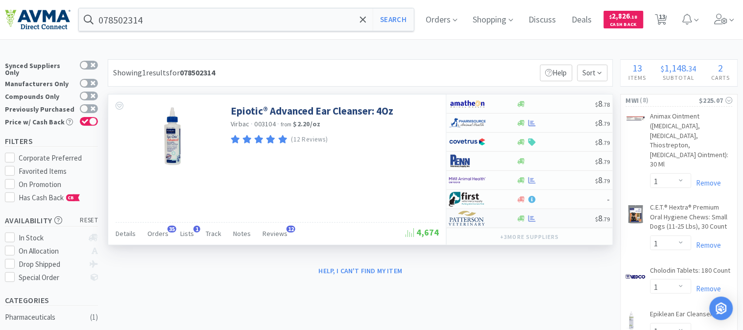
select select "1"
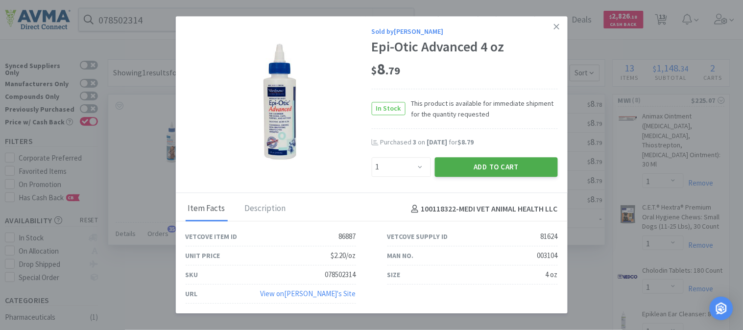
click at [506, 164] on button "Add to Cart" at bounding box center [496, 167] width 123 height 20
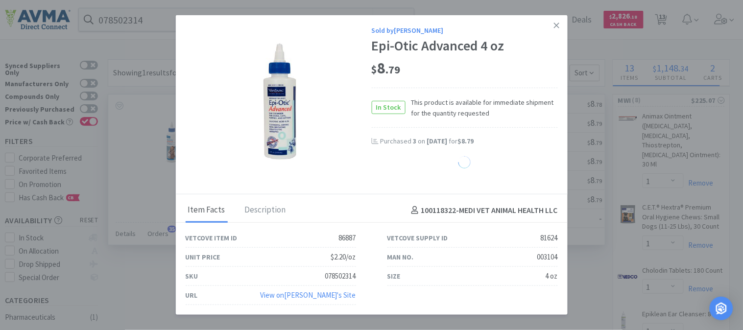
select select "1"
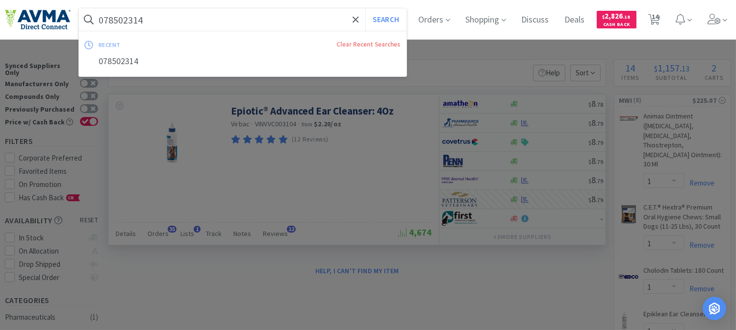
click at [136, 13] on input "078502314" at bounding box center [242, 19] width 327 height 23
paste input "22"
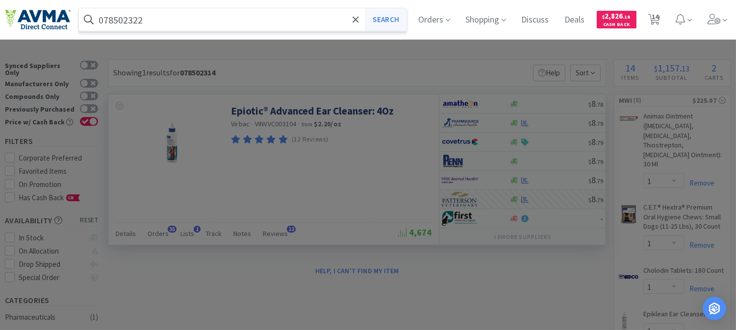
type input "078502322"
click at [402, 17] on button "Search" at bounding box center [385, 19] width 41 height 23
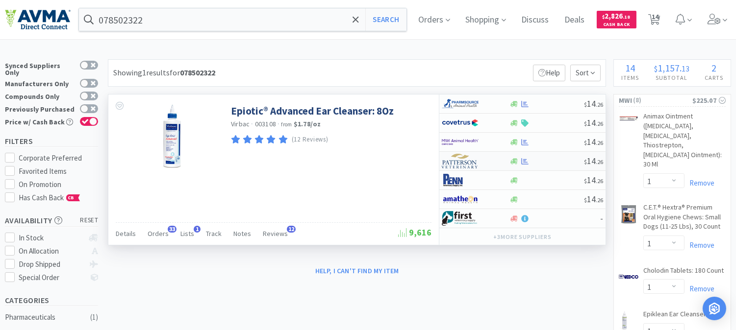
click at [451, 159] on img at bounding box center [460, 161] width 37 height 15
select select "1"
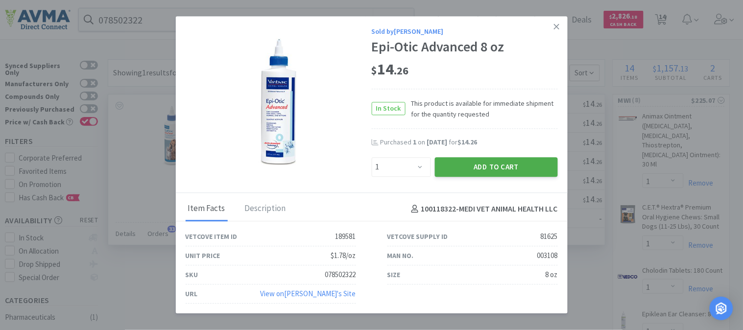
click at [476, 166] on button "Add to Cart" at bounding box center [496, 167] width 123 height 20
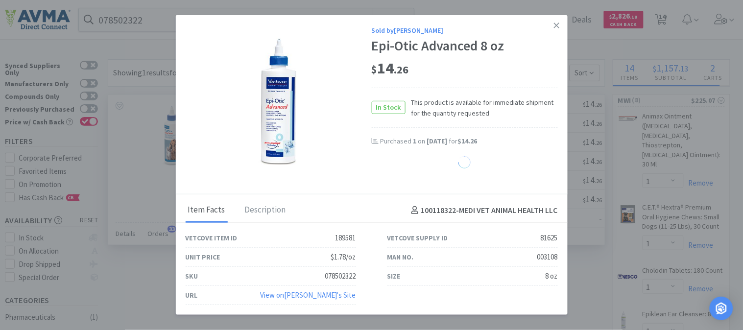
select select "1"
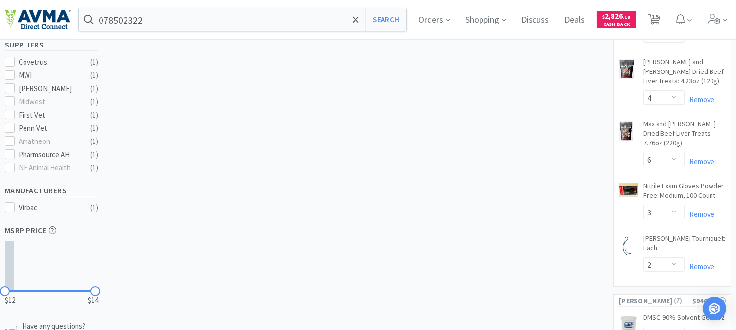
scroll to position [163, 0]
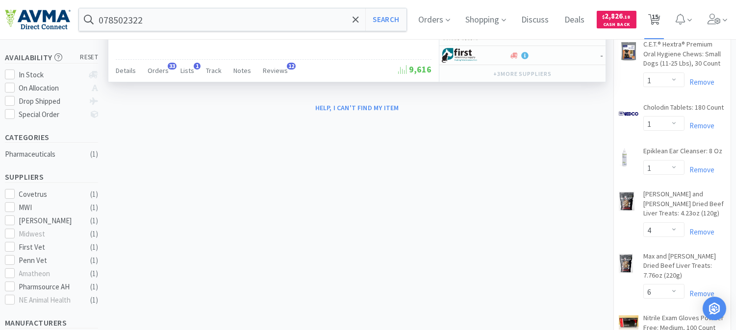
click at [658, 17] on span "15" at bounding box center [654, 16] width 7 height 39
select select "1"
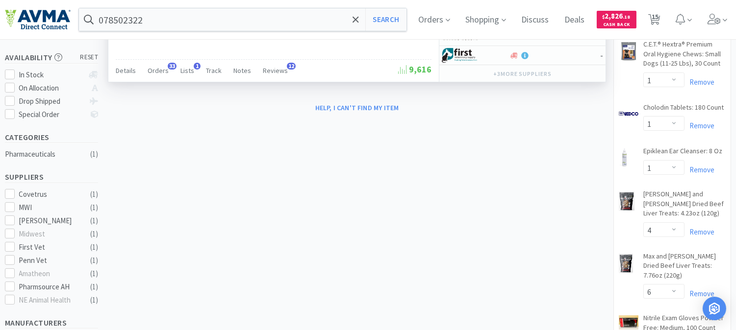
select select "4"
select select "6"
select select "3"
select select "2"
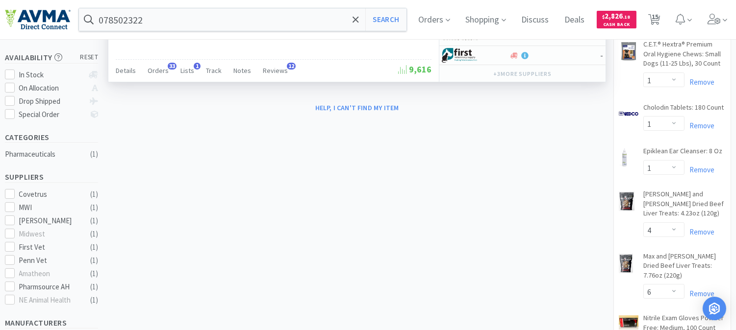
select select "1"
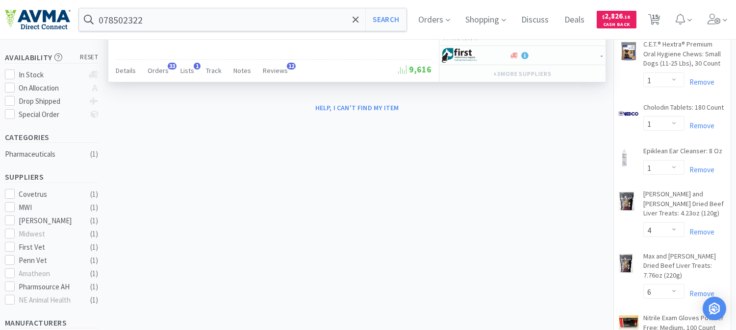
select select "1"
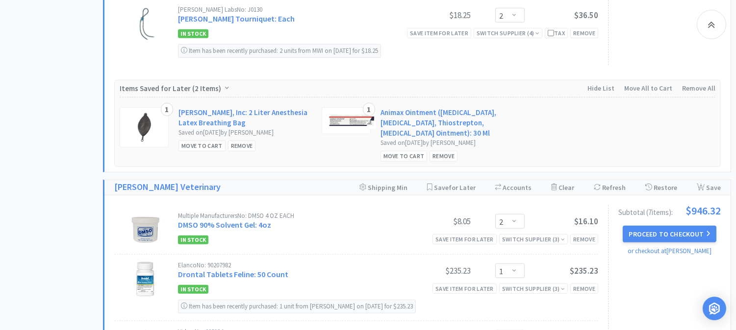
scroll to position [980, 0]
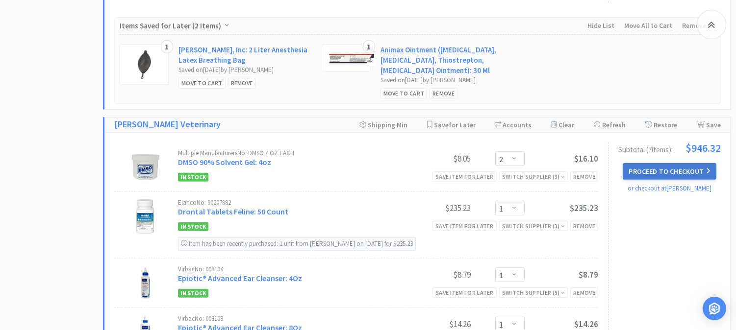
click at [685, 163] on button "Proceed to Checkout" at bounding box center [668, 171] width 93 height 17
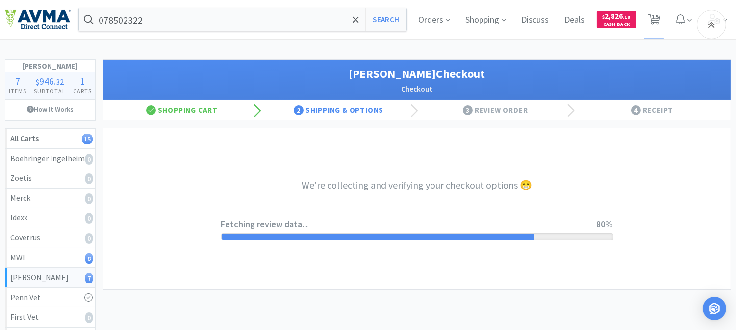
select select "1"
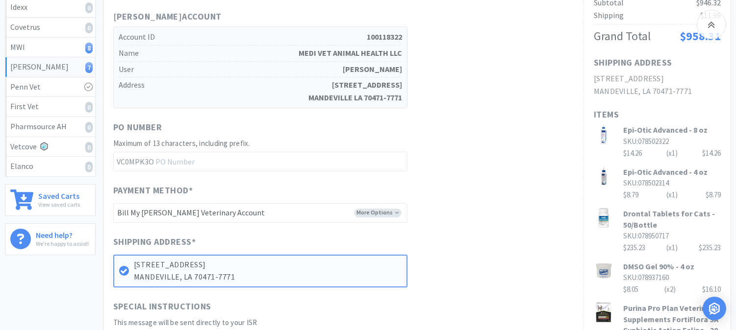
scroll to position [272, 0]
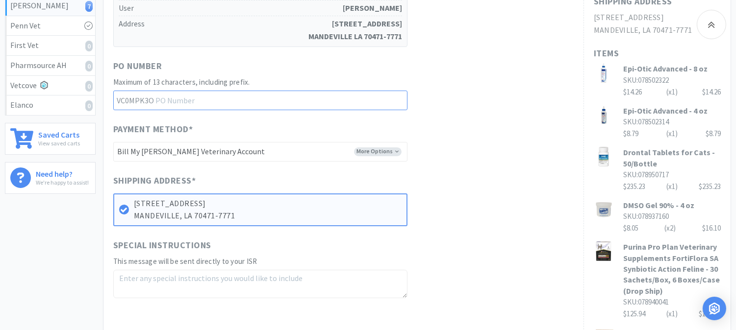
click at [209, 91] on input "text" at bounding box center [260, 101] width 294 height 20
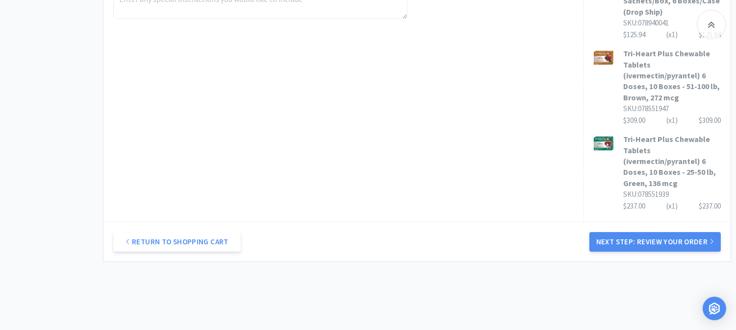
scroll to position [571, 0]
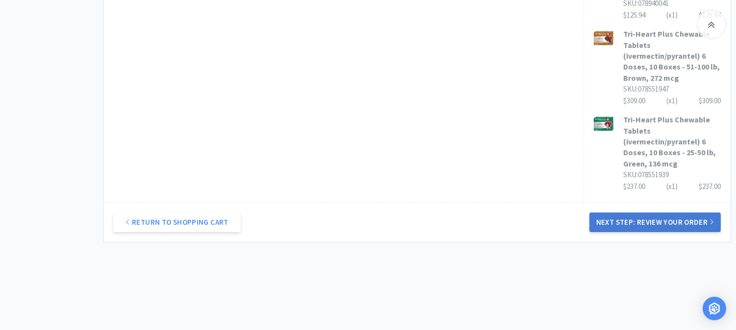
type input "52437"
click at [663, 213] on button "Next Step: Review Your Order" at bounding box center [654, 223] width 131 height 20
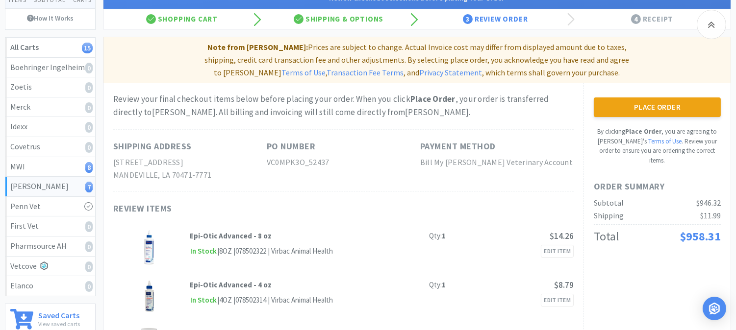
scroll to position [109, 0]
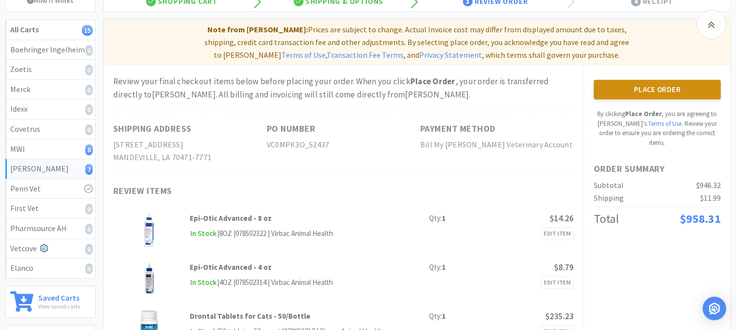
click at [654, 80] on button "Place Order" at bounding box center [656, 90] width 127 height 20
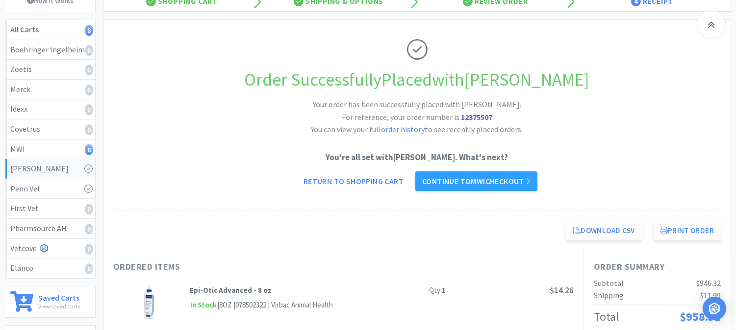
click at [464, 118] on strong "12375507" at bounding box center [476, 117] width 31 height 10
copy strong "12375507"
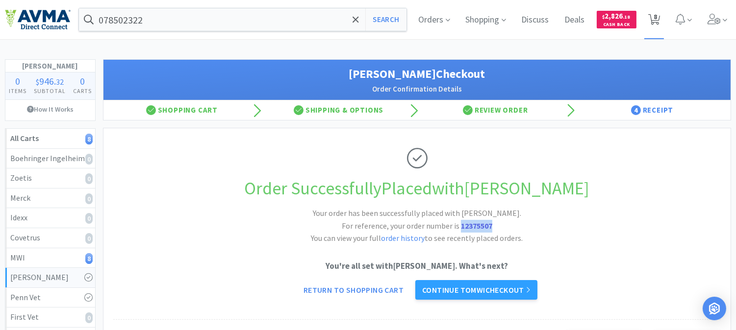
click at [653, 20] on span "8" at bounding box center [654, 16] width 3 height 39
select select "1"
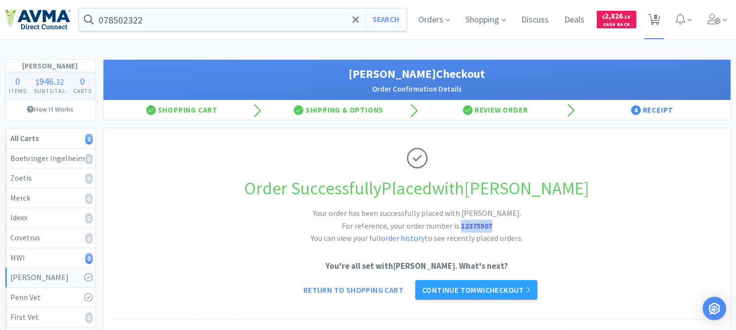
select select "4"
select select "6"
select select "3"
select select "2"
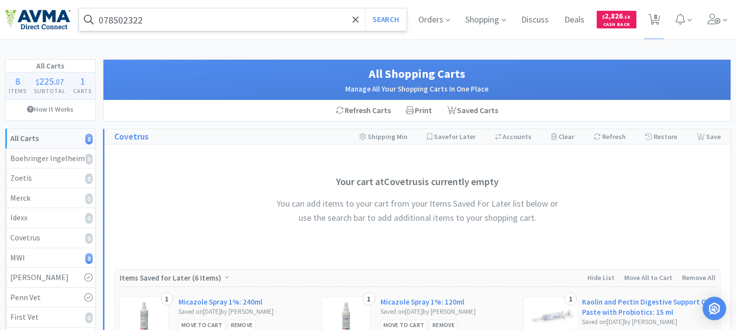
click at [199, 21] on input "078502322" at bounding box center [242, 19] width 327 height 23
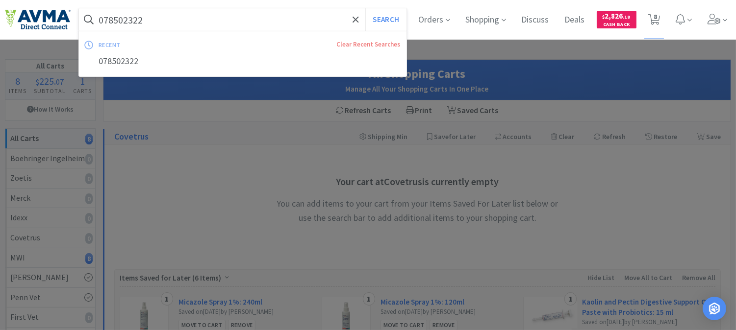
paste input "44723"
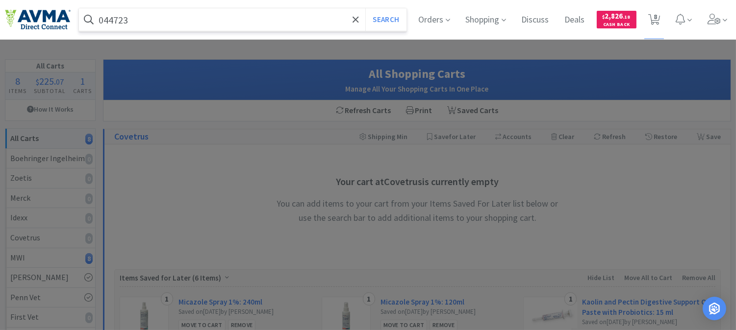
type input "044723"
click at [365, 8] on button "Search" at bounding box center [385, 19] width 41 height 23
select select "1"
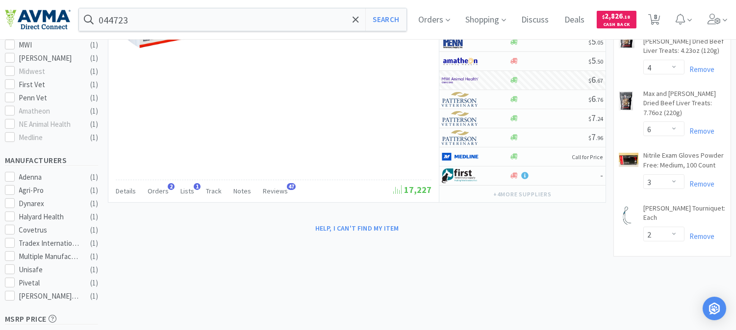
scroll to position [326, 0]
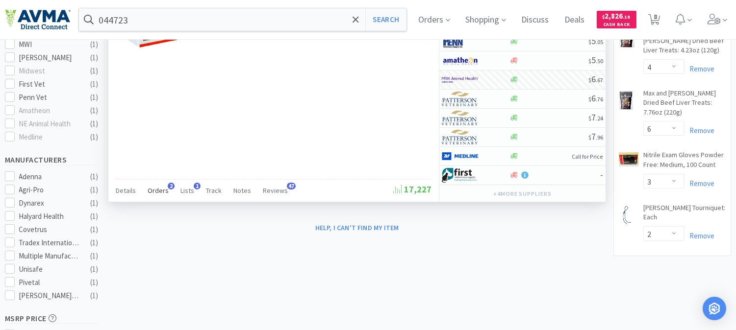
click at [158, 188] on span "Orders" at bounding box center [157, 190] width 21 height 9
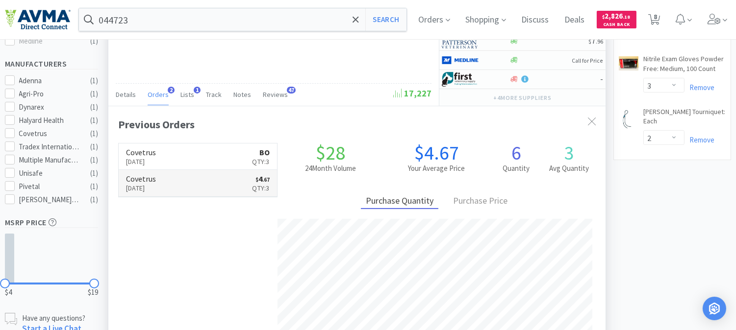
scroll to position [435, 0]
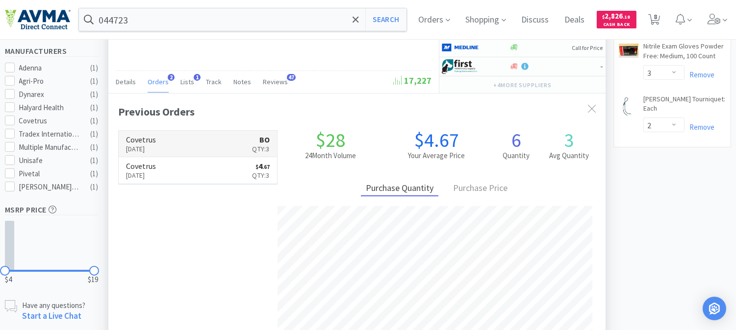
click at [154, 148] on p "[DATE]" at bounding box center [141, 149] width 30 height 11
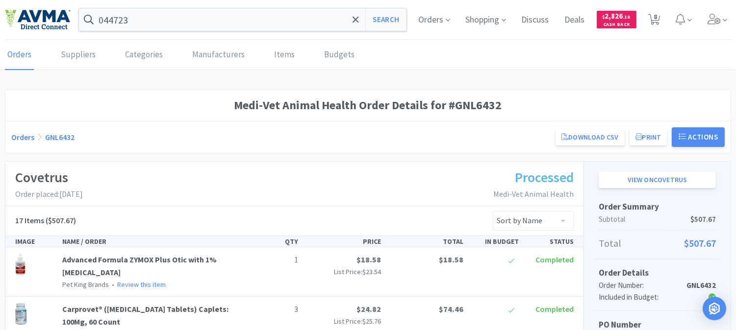
click at [652, 15] on icon at bounding box center [654, 19] width 12 height 11
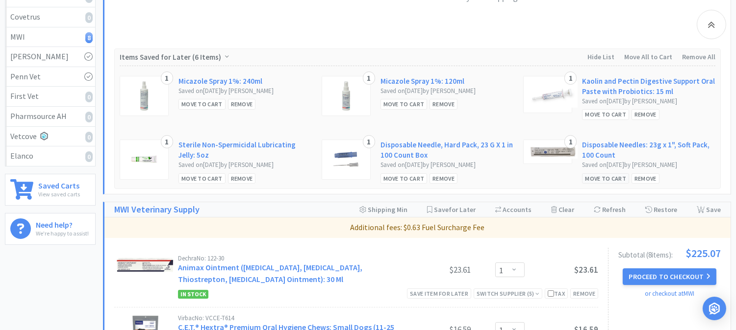
scroll to position [326, 0]
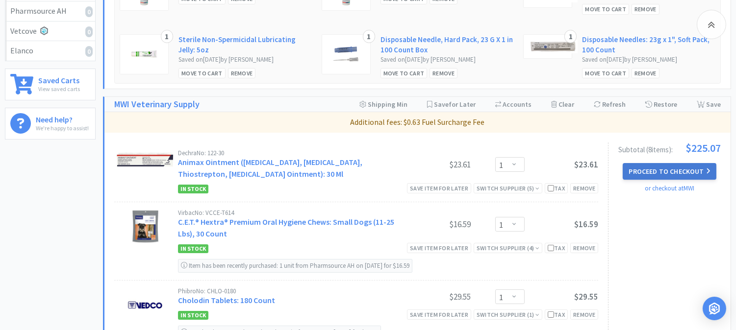
click at [690, 172] on button "Proceed to Checkout" at bounding box center [668, 171] width 93 height 17
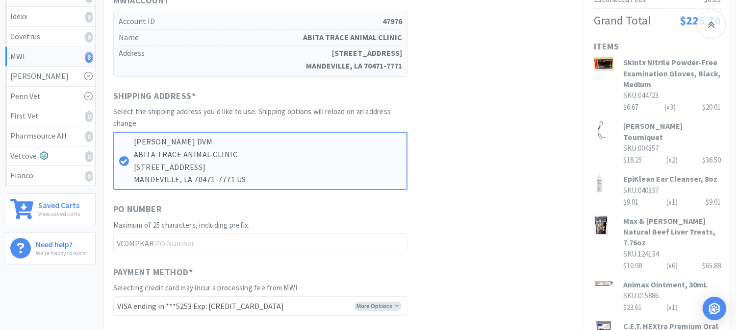
scroll to position [272, 0]
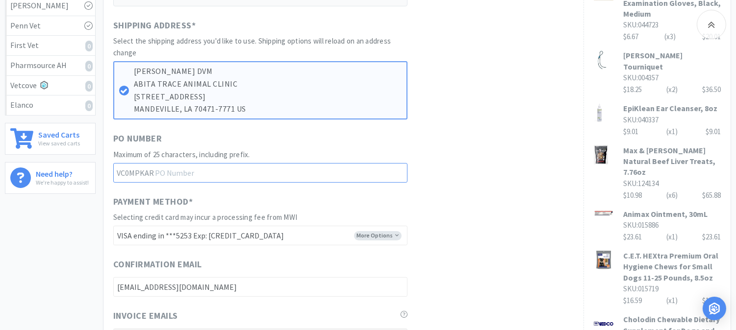
click at [180, 172] on input "text" at bounding box center [260, 173] width 294 height 20
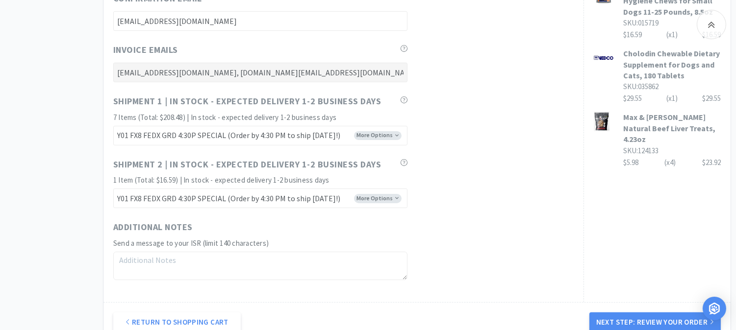
scroll to position [599, 0]
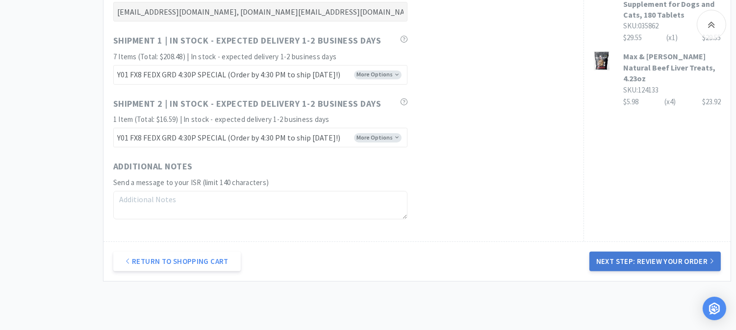
click at [660, 258] on button "Next Step: Review Your Order" at bounding box center [654, 262] width 131 height 20
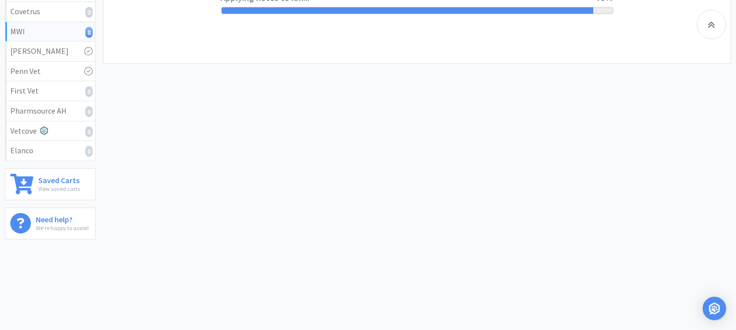
scroll to position [0, 0]
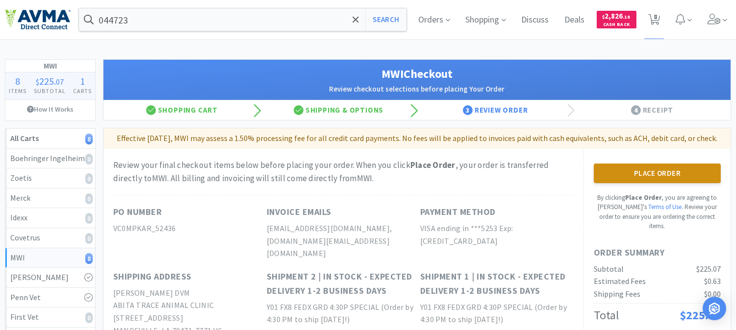
click at [654, 183] on button "Place Order" at bounding box center [656, 174] width 127 height 20
